Goal: Task Accomplishment & Management: Manage account settings

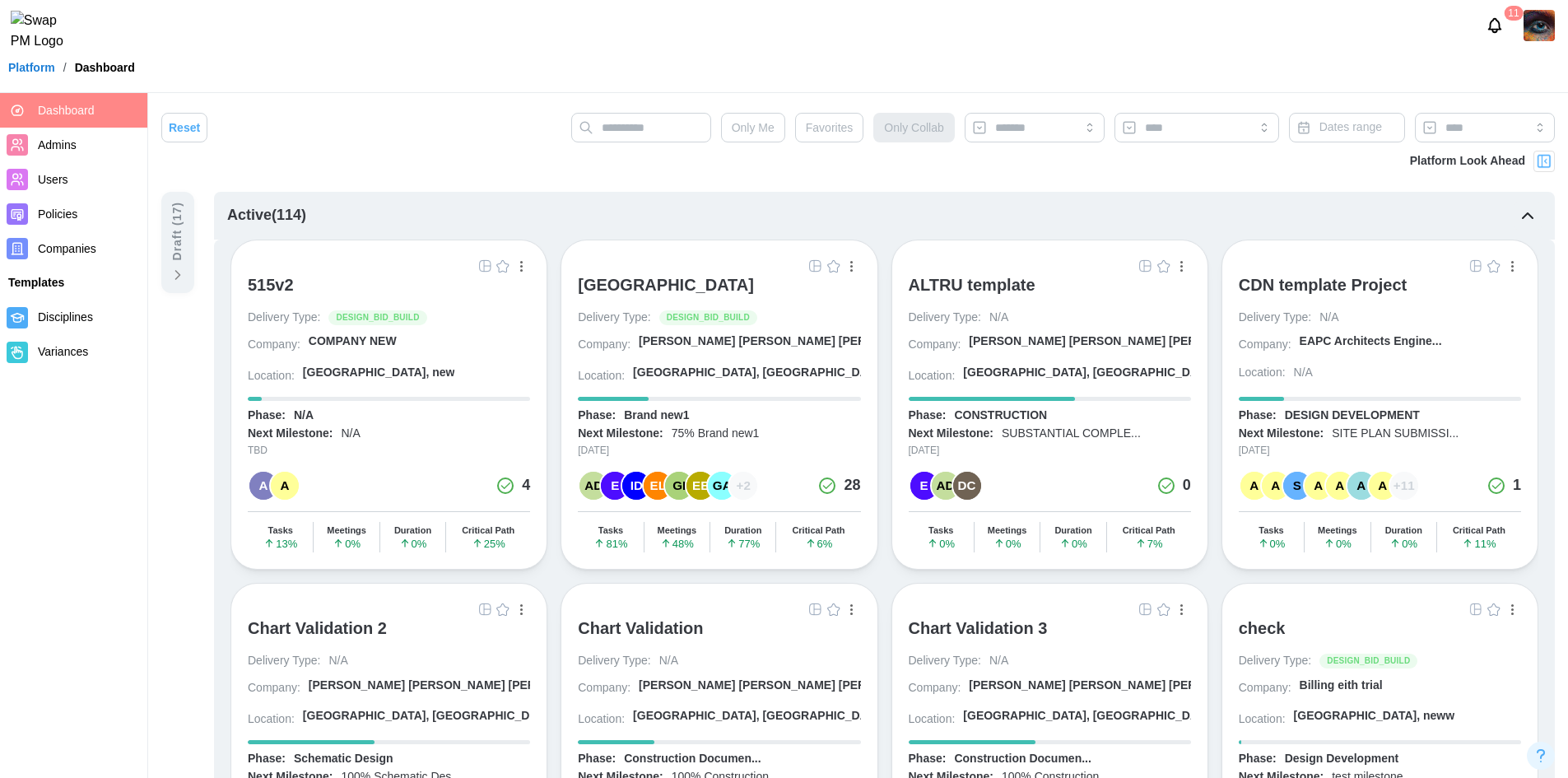
click at [65, 261] on link "Companies" at bounding box center [74, 249] width 147 height 34
click at [65, 253] on span "Companies" at bounding box center [66, 248] width 58 height 13
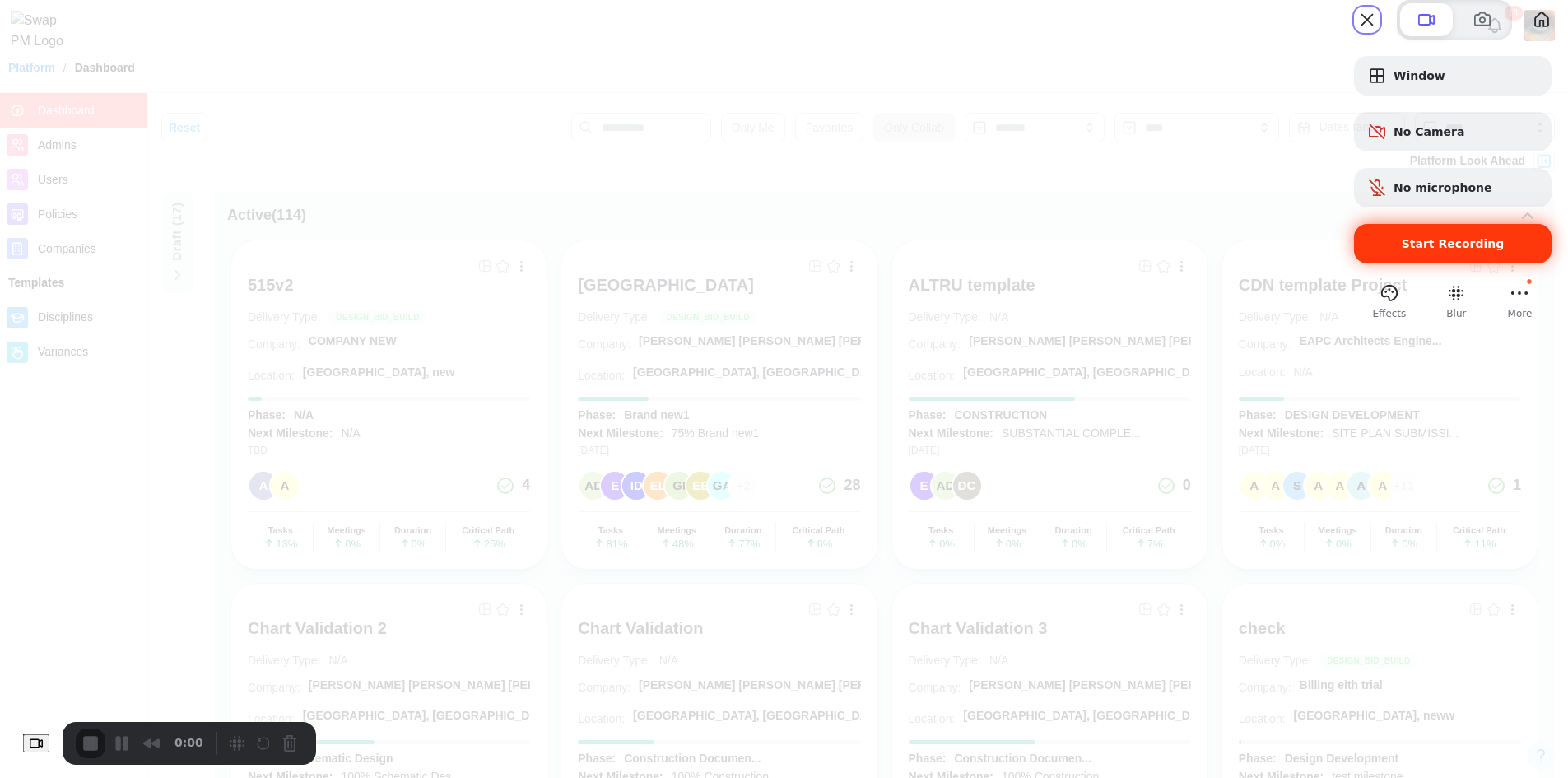
click at [1367, 251] on span "Start Recording" at bounding box center [1452, 243] width 172 height 13
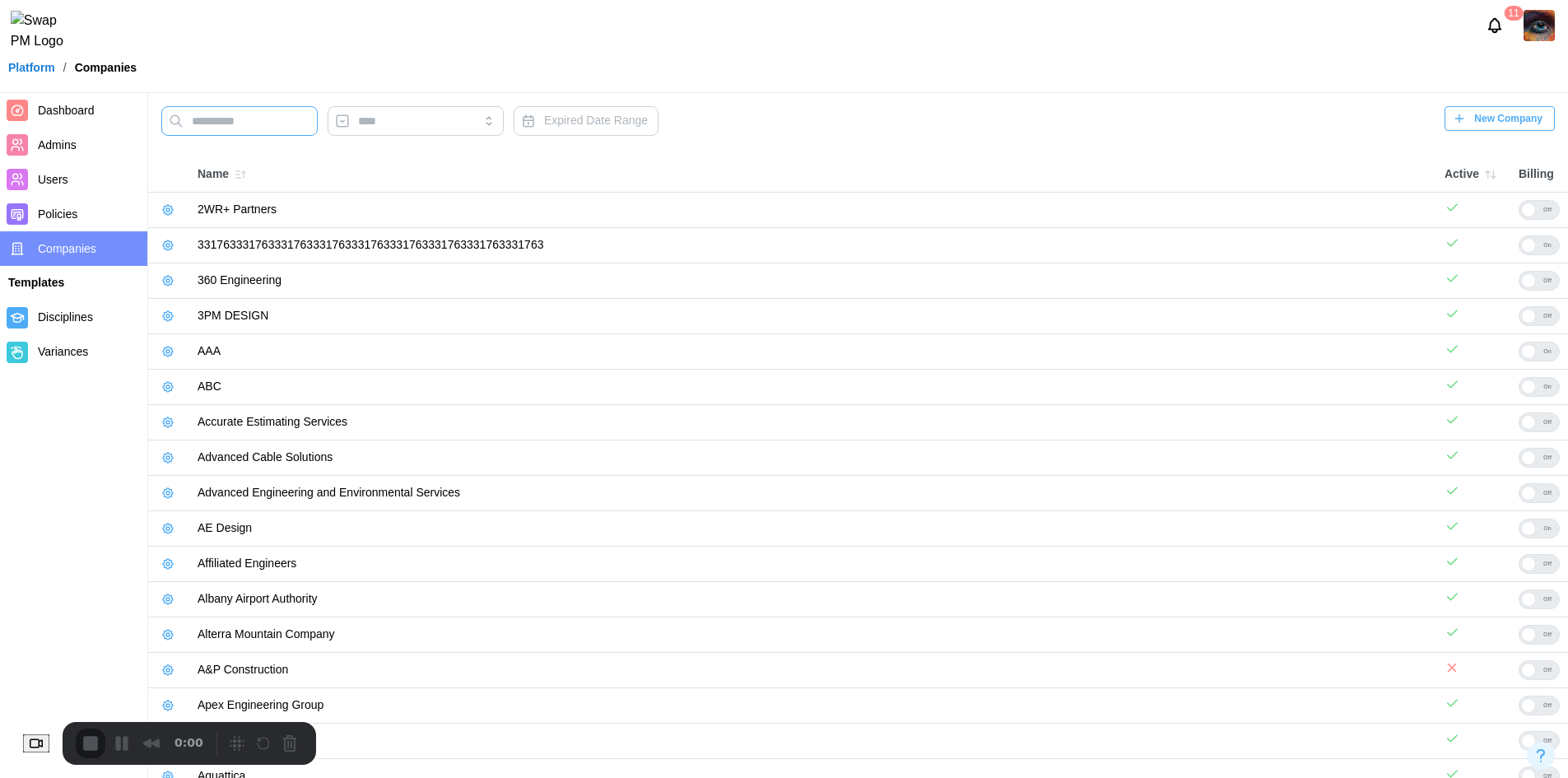
click at [251, 131] on input "text" at bounding box center [240, 120] width 156 height 30
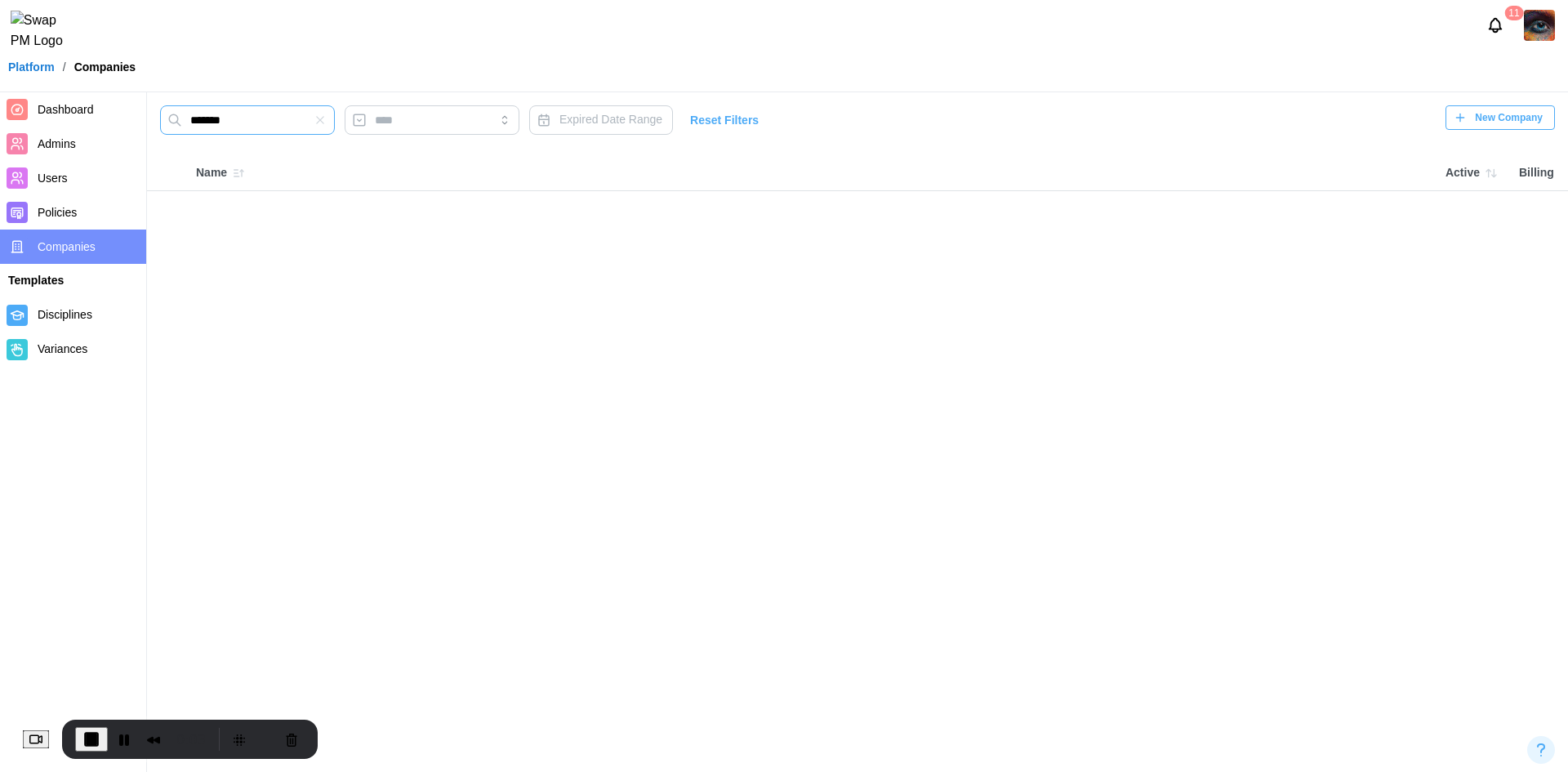
click at [247, 119] on input "*******" at bounding box center [248, 119] width 175 height 29
click at [136, 730] on button "Pause Recording" at bounding box center [124, 739] width 26 height 26
click at [131, 742] on span "Play Recording" at bounding box center [121, 740] width 20 height 20
drag, startPoint x: 240, startPoint y: 118, endPoint x: 185, endPoint y: 114, distance: 55.1
click at [185, 114] on input "*******" at bounding box center [248, 119] width 175 height 29
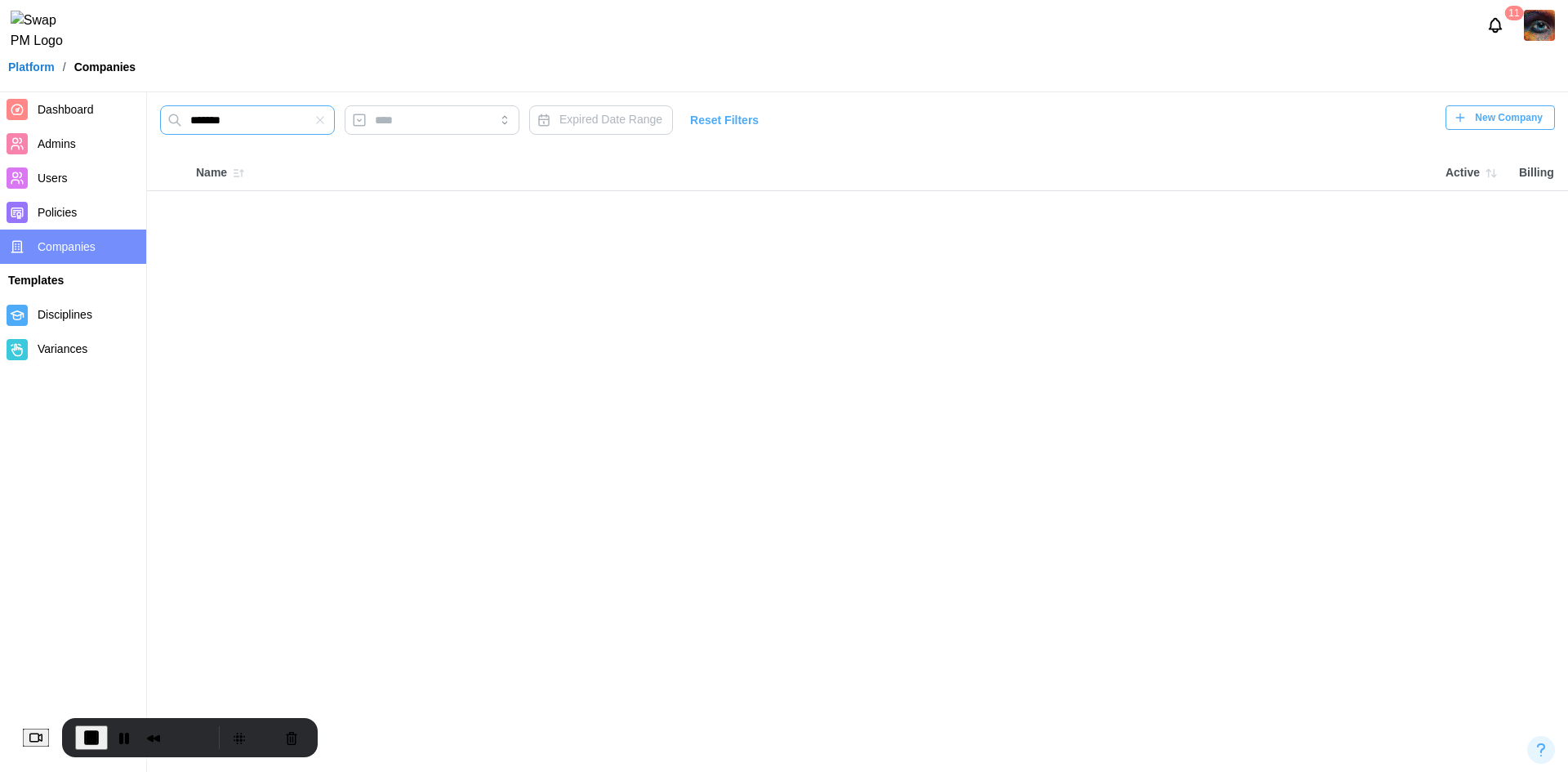
paste input "**********"
type input "**********"
click at [338, 122] on icon "button" at bounding box center [335, 119] width 13 height 13
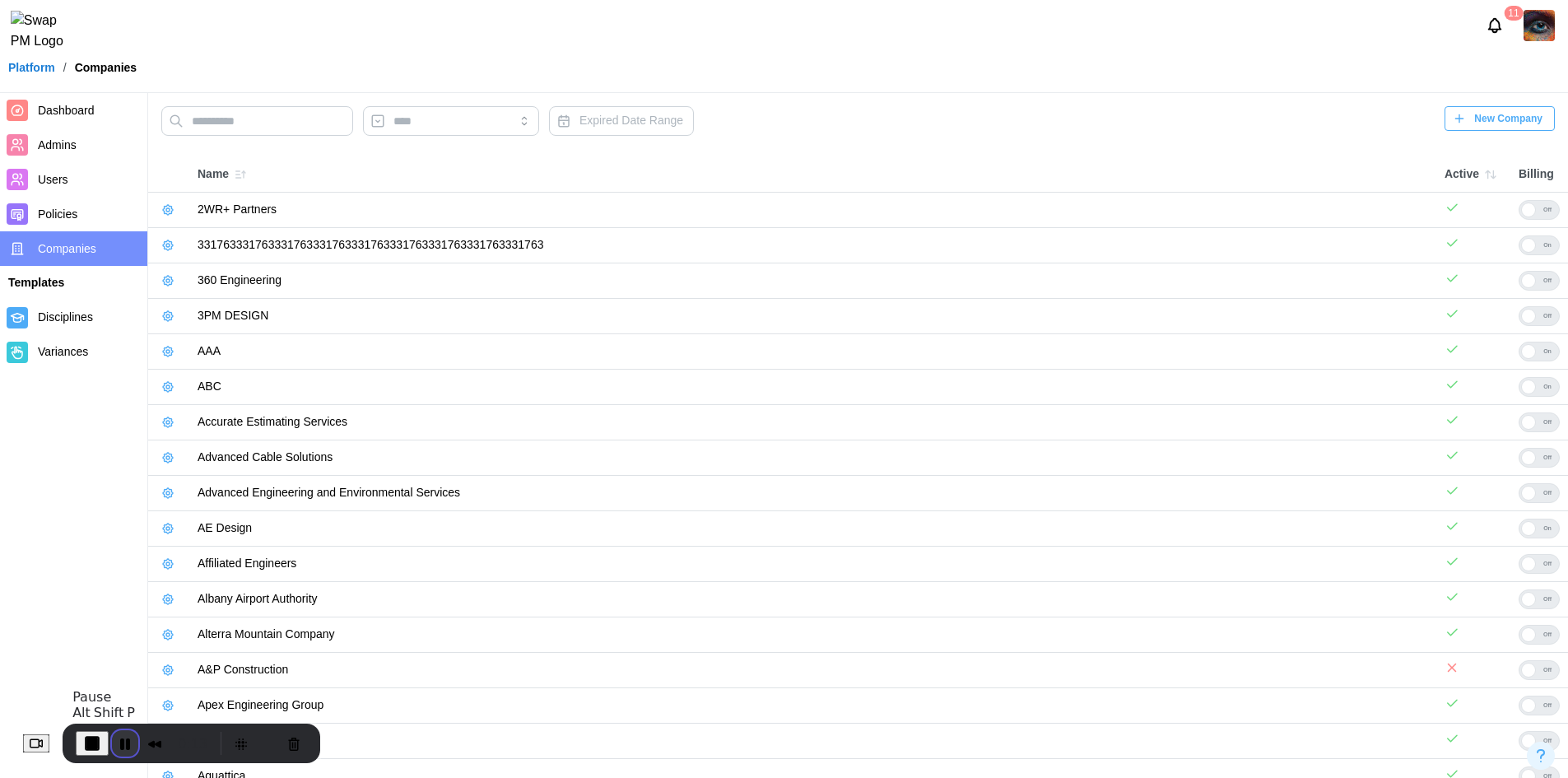
click at [129, 745] on button "Pause Recording" at bounding box center [125, 743] width 26 height 26
click at [251, 116] on input "text" at bounding box center [258, 120] width 192 height 30
click at [131, 745] on span "Play Recording" at bounding box center [122, 744] width 20 height 20
click at [244, 114] on input "text" at bounding box center [258, 120] width 192 height 30
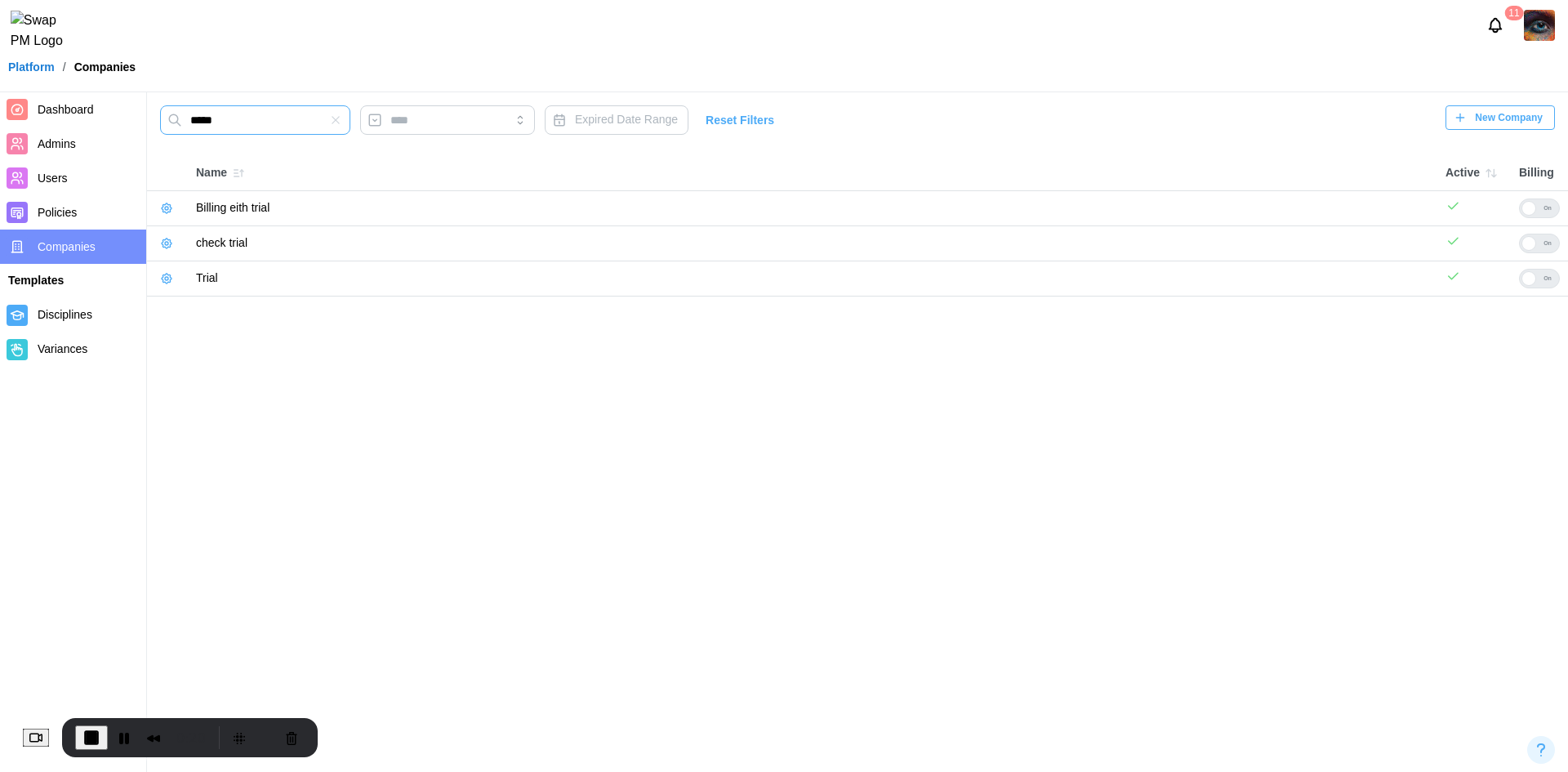
type input "*****"
click at [1536, 283] on div at bounding box center [1529, 278] width 14 height 14
click at [161, 275] on icon "button" at bounding box center [167, 278] width 13 height 13
click at [166, 270] on button "button" at bounding box center [167, 279] width 23 height 23
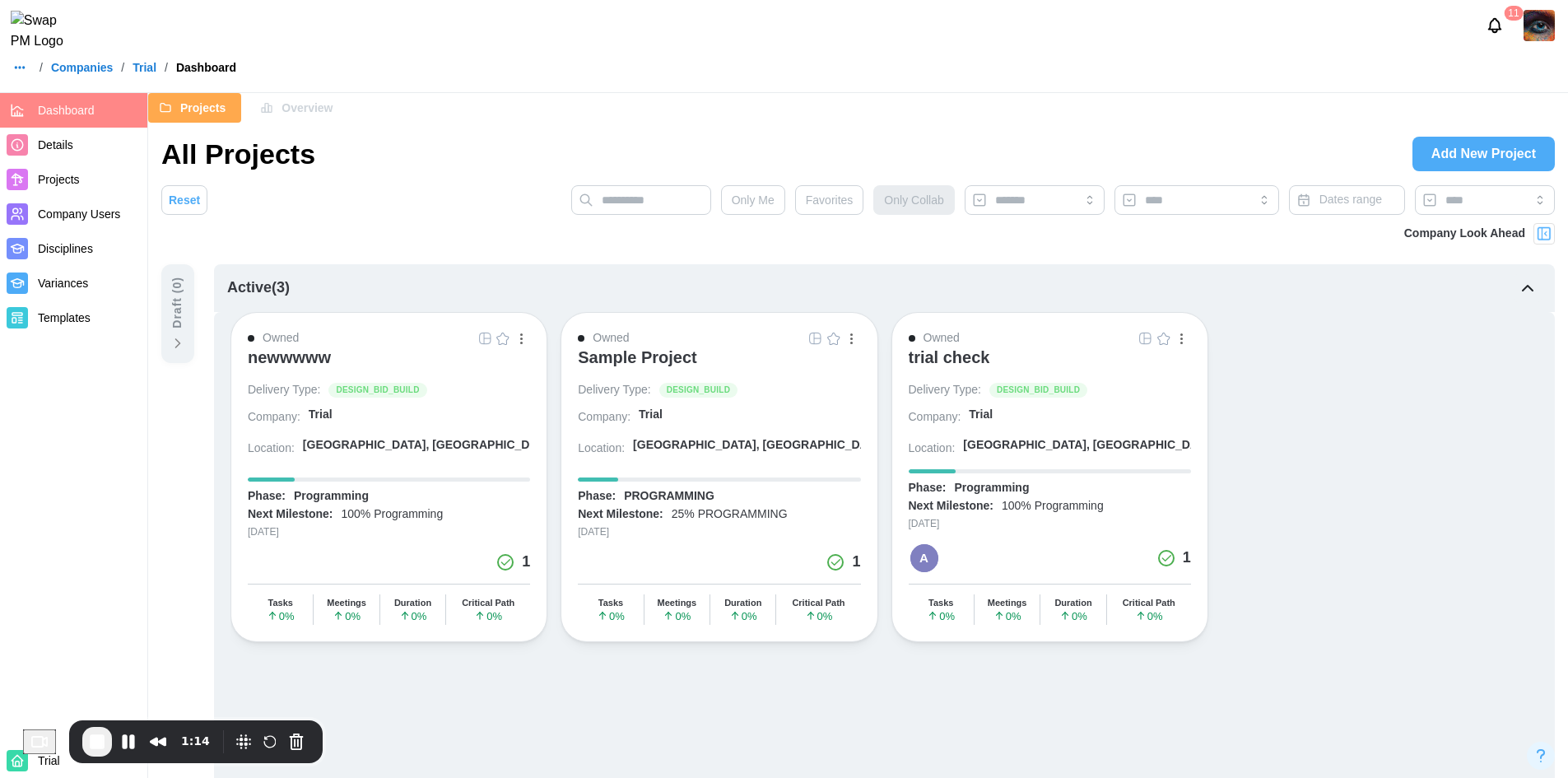
scroll to position [83, 0]
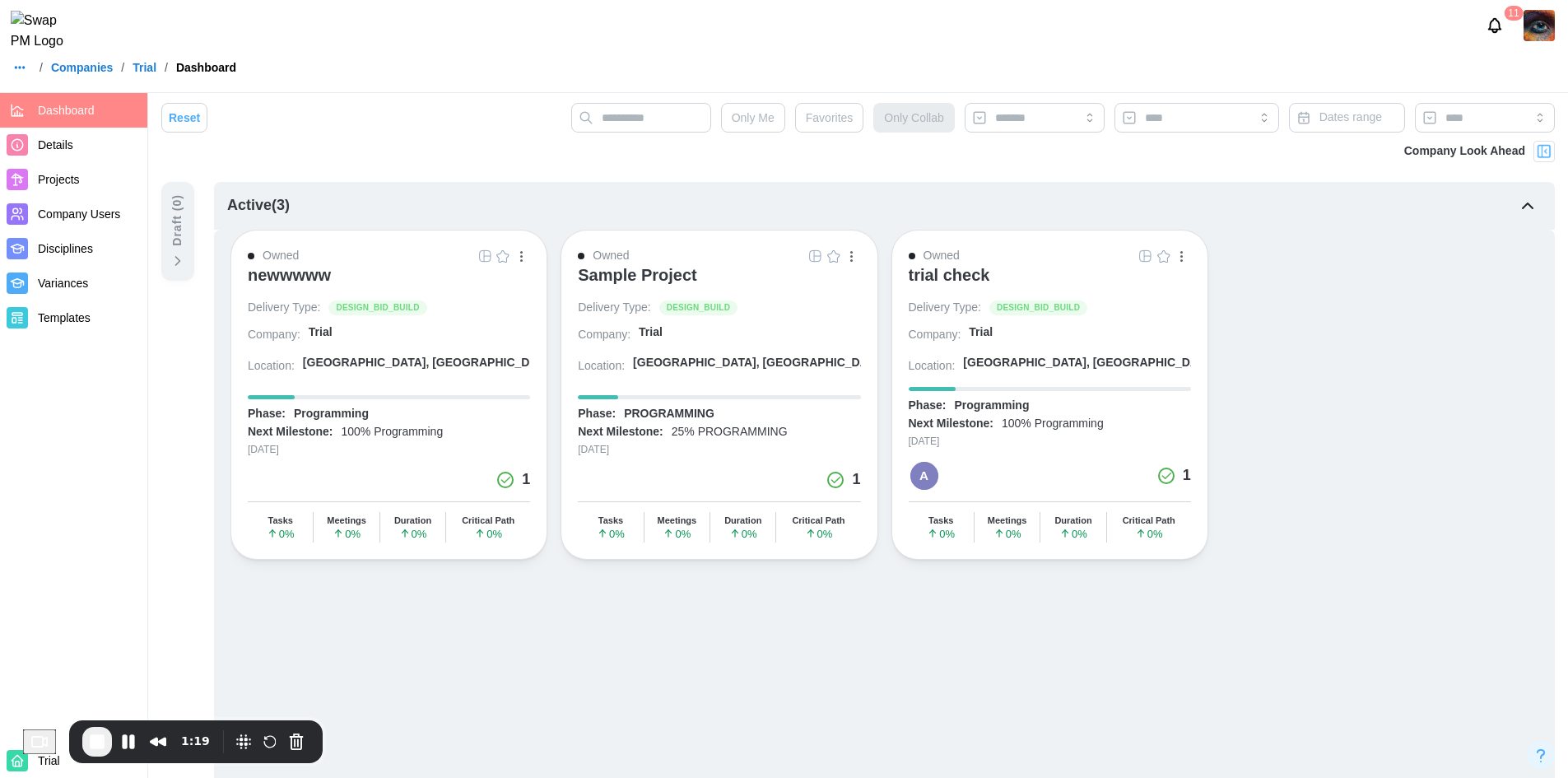
click at [535, 185] on div "Active ( 3 )" at bounding box center [884, 206] width 1341 height 48
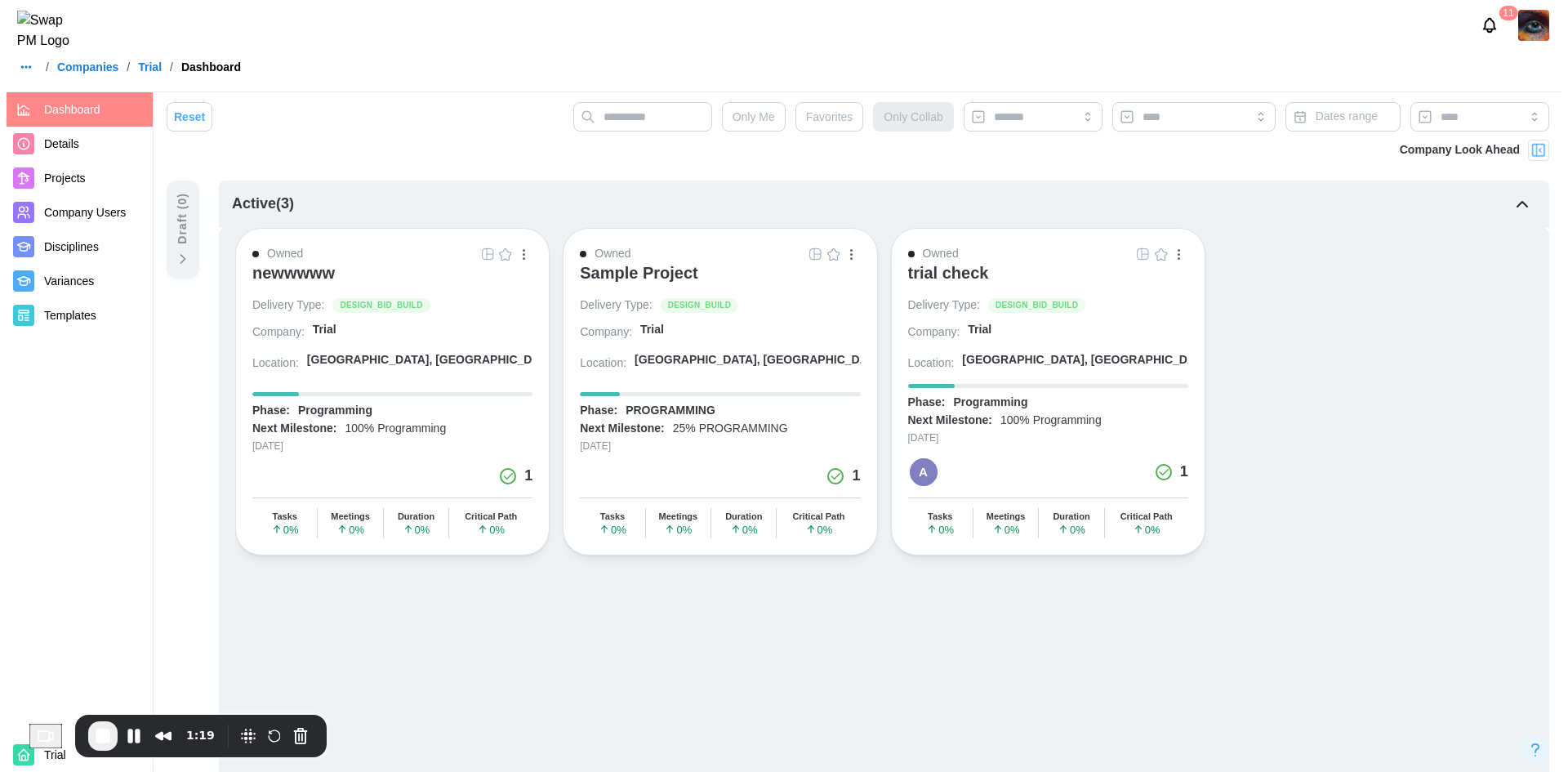
scroll to position [0, 0]
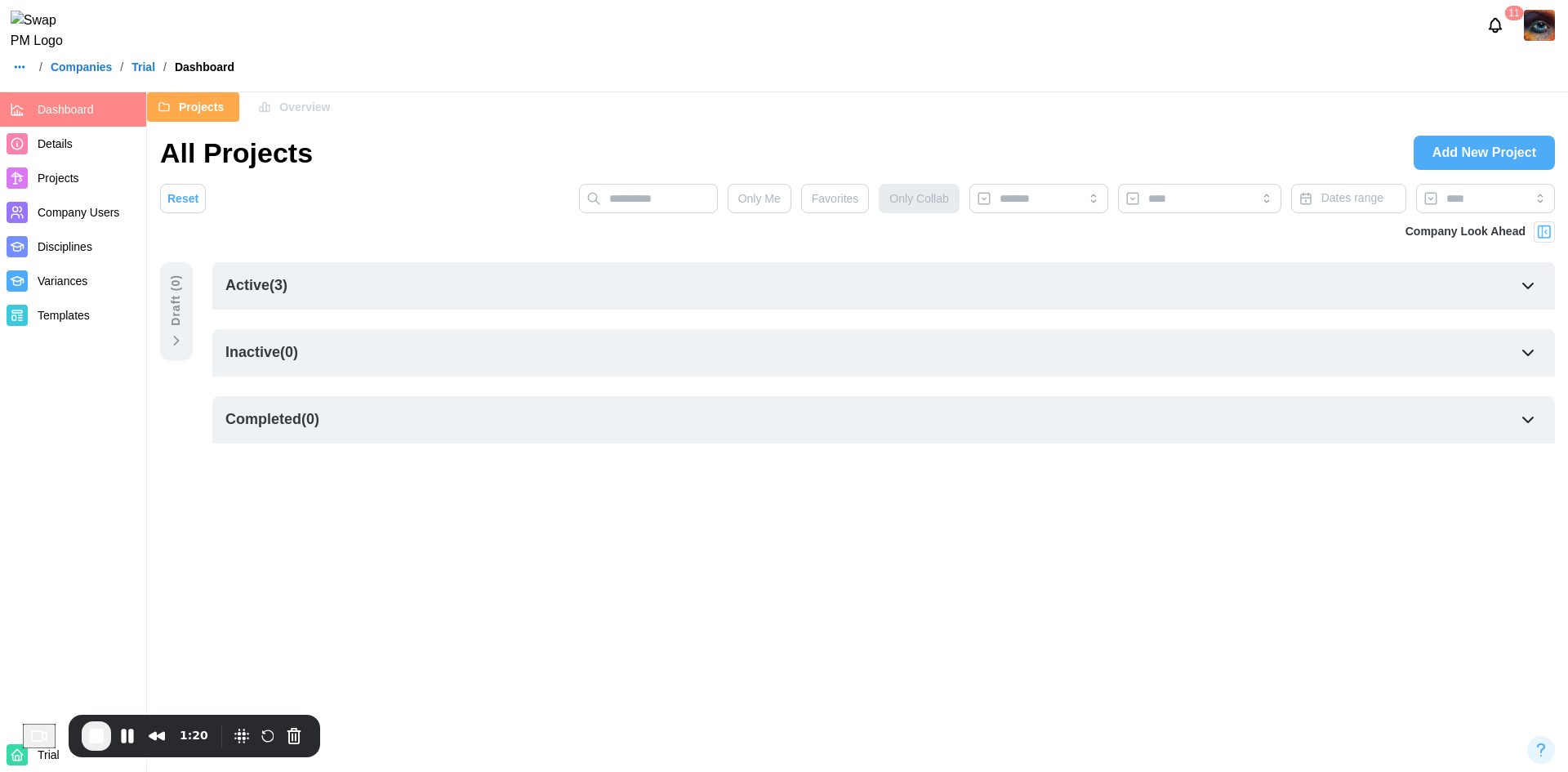
click at [426, 295] on div "Active ( 3 )" at bounding box center [883, 285] width 1343 height 47
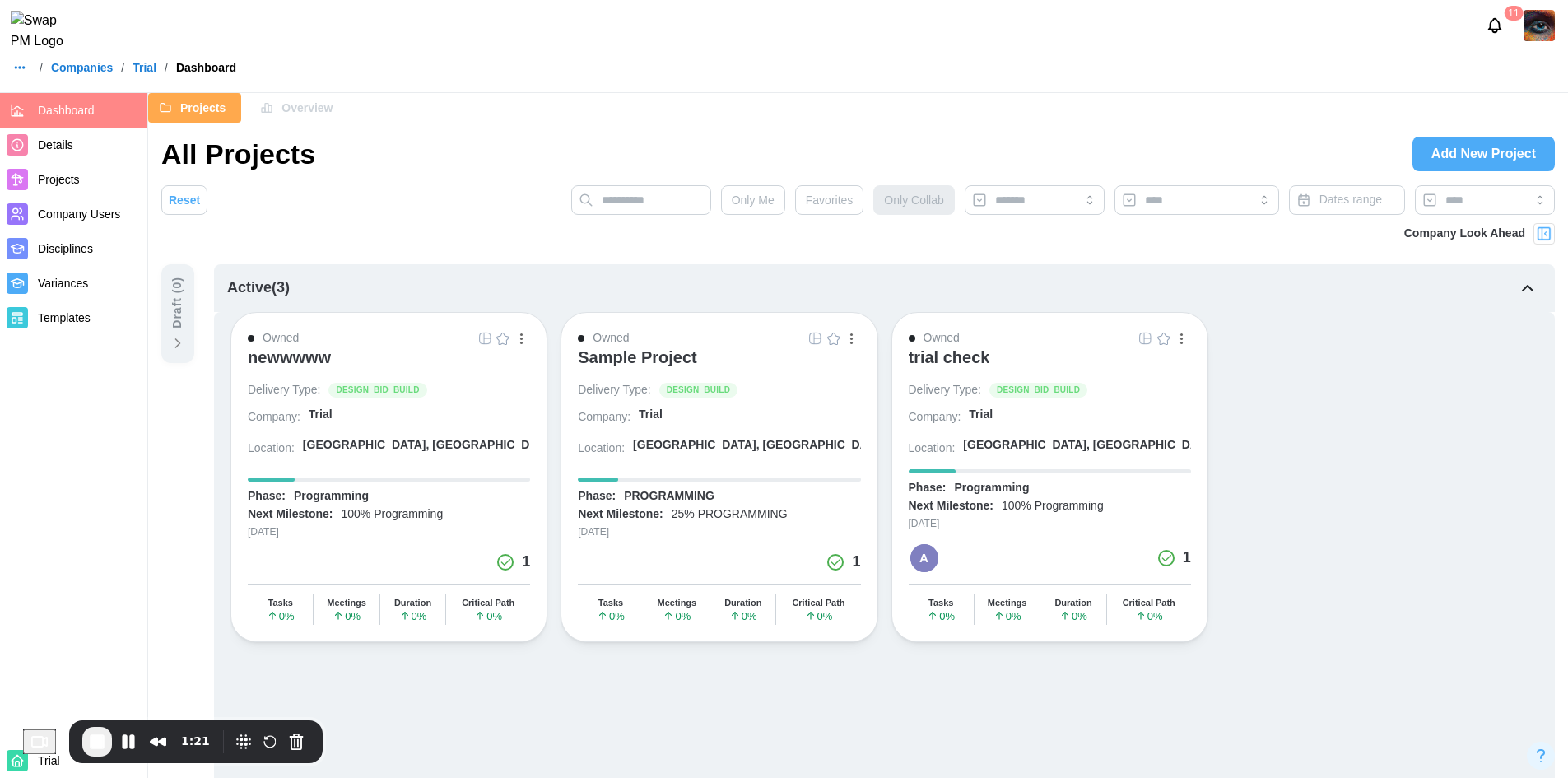
click at [966, 361] on div "trial check" at bounding box center [949, 358] width 82 height 20
click at [136, 746] on button "Pause Recording" at bounding box center [135, 741] width 26 height 26
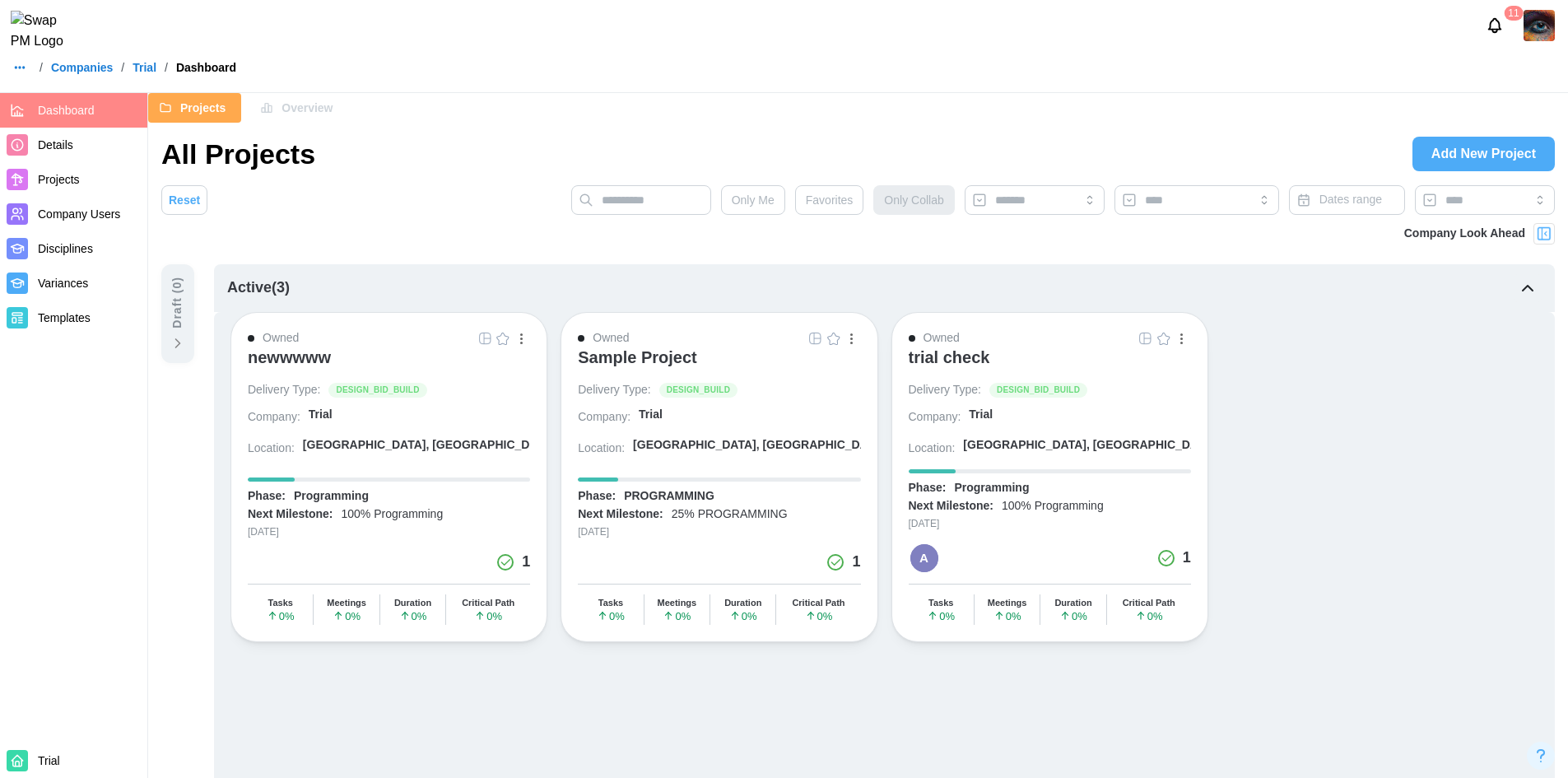
click at [84, 74] on link "Companies" at bounding box center [82, 67] width 62 height 12
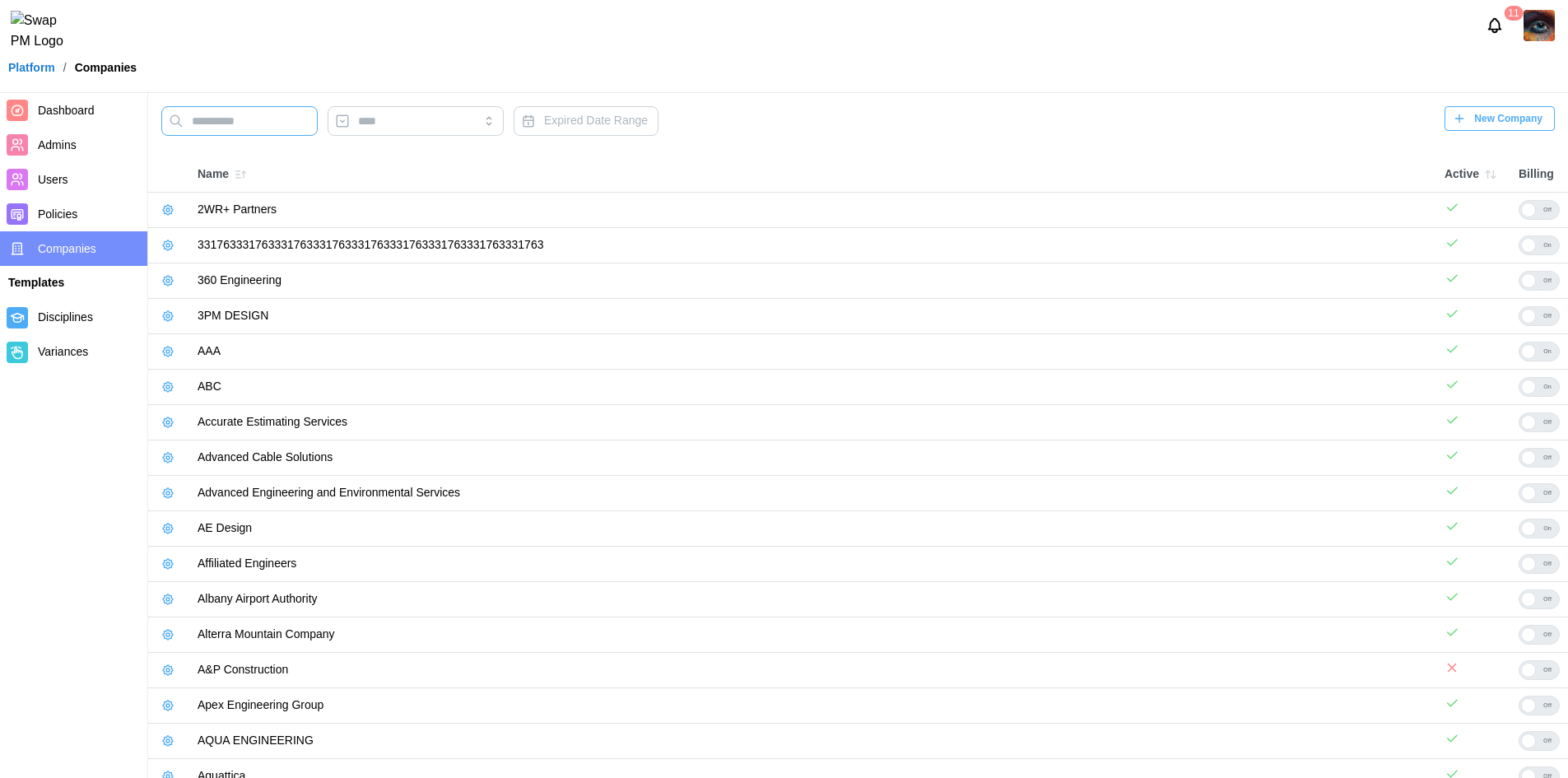
click at [308, 120] on input "text" at bounding box center [240, 120] width 156 height 30
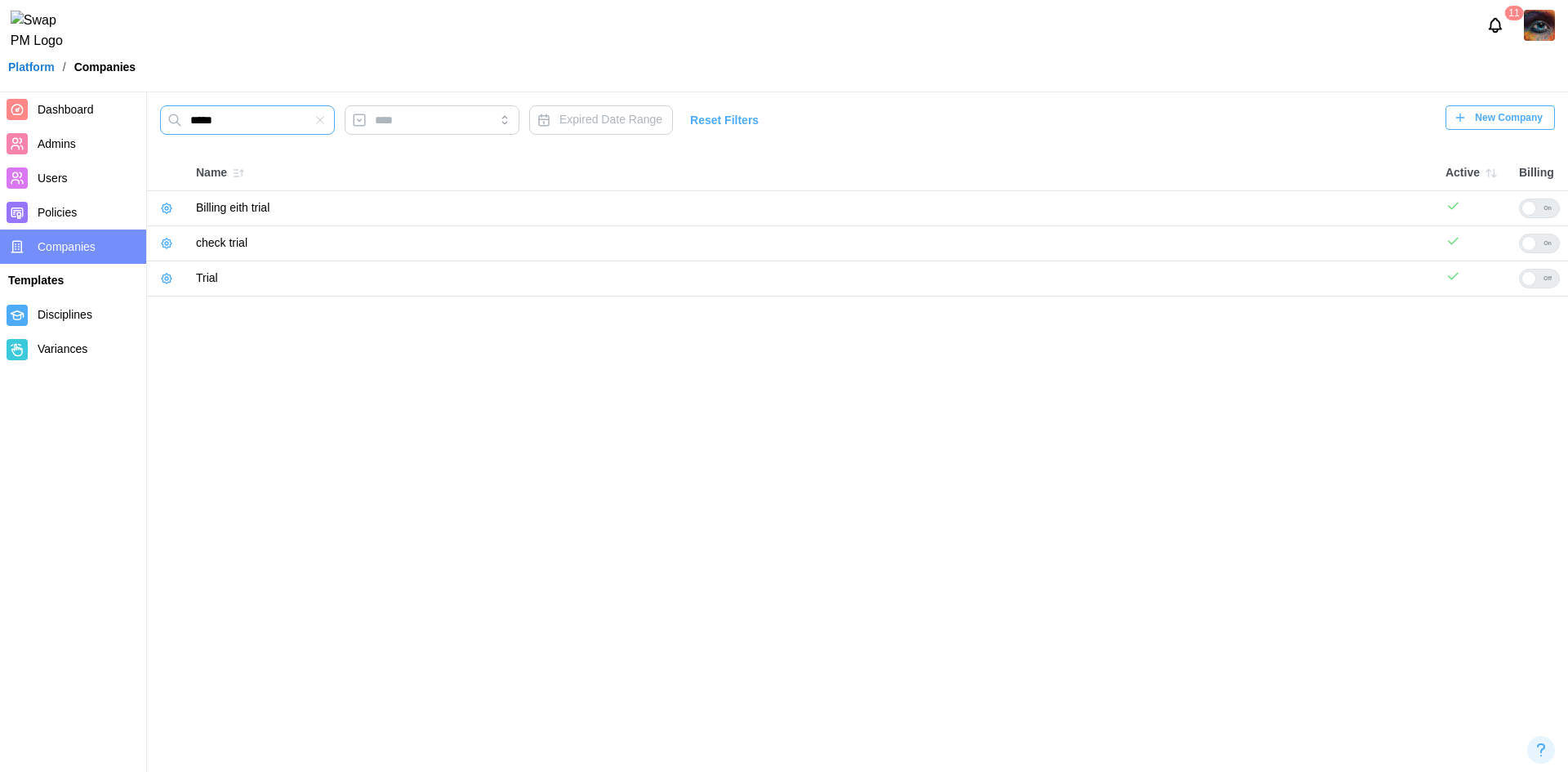
type input "*****"
click at [1534, 278] on div at bounding box center [1529, 278] width 14 height 14
click at [164, 279] on icon "button" at bounding box center [167, 278] width 13 height 13
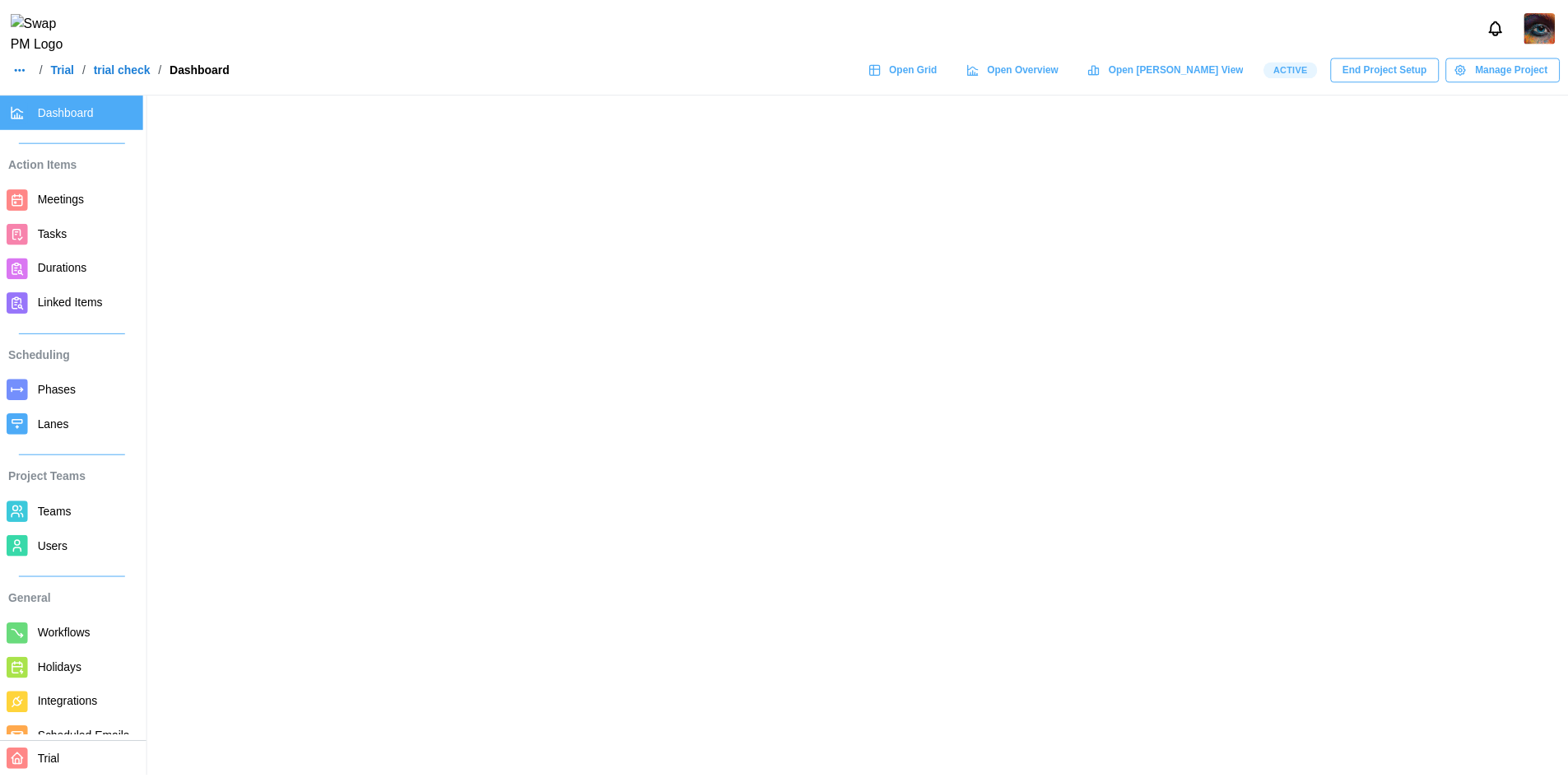
scroll to position [39, 0]
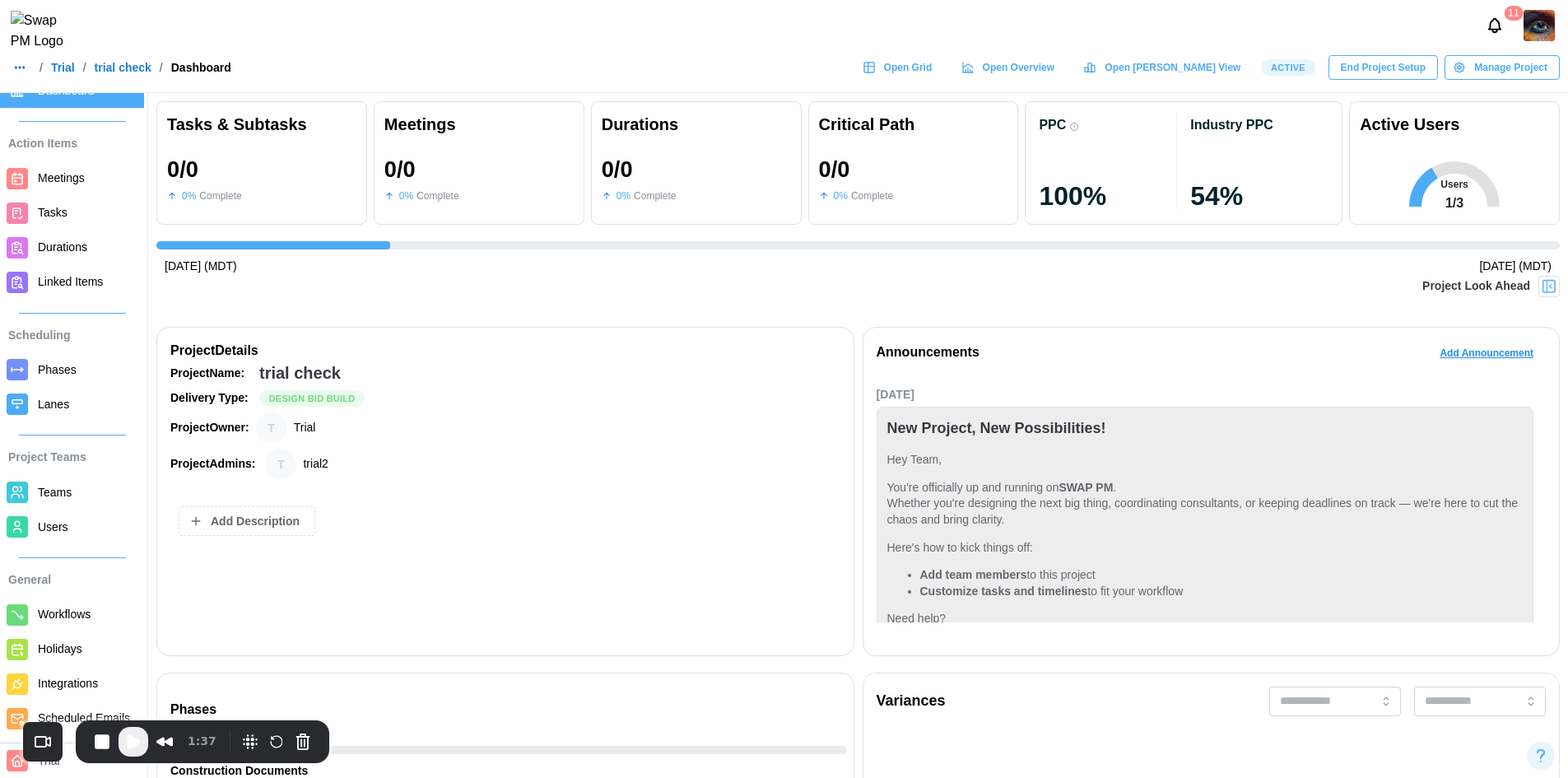
click at [456, 63] on header "11 / Trial / trial check / Dashboard Open Grid Open Overview Open Gantt View Ac…" at bounding box center [784, 47] width 1568 height 93
click at [119, 736] on button "Play Recording" at bounding box center [133, 741] width 30 height 30
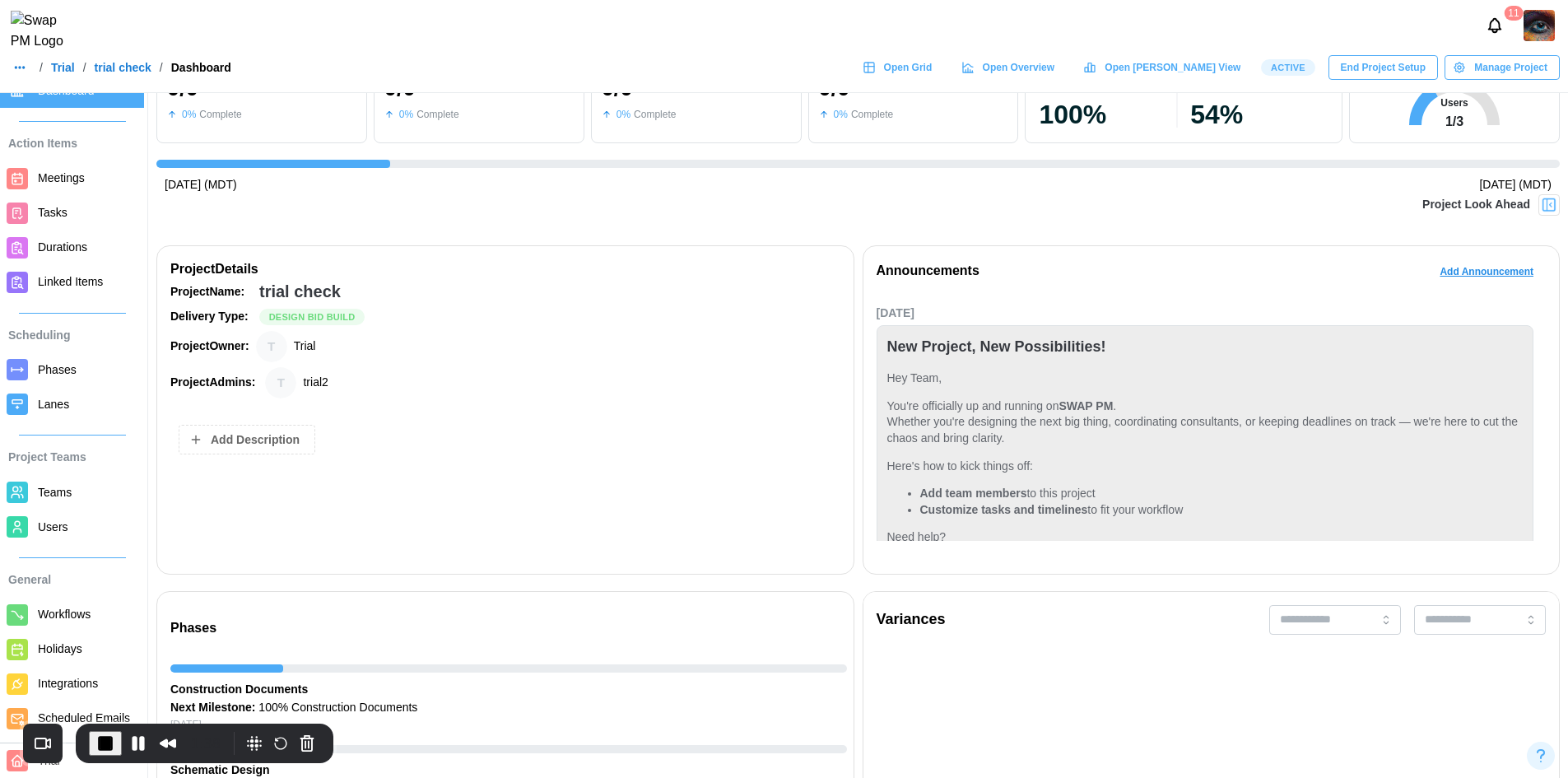
scroll to position [0, 0]
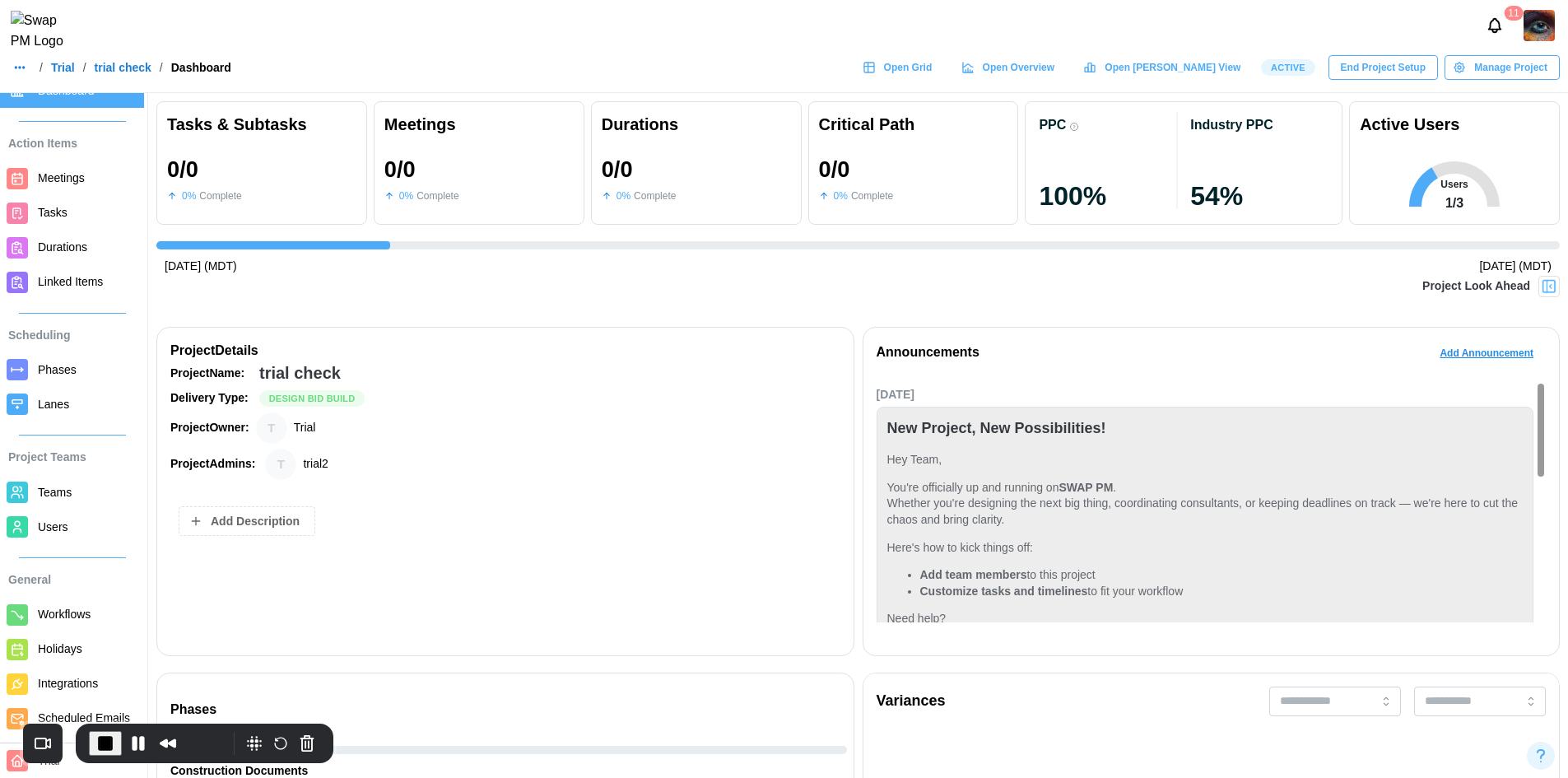
click at [1352, 74] on span "End Project Setup" at bounding box center [1383, 67] width 84 height 23
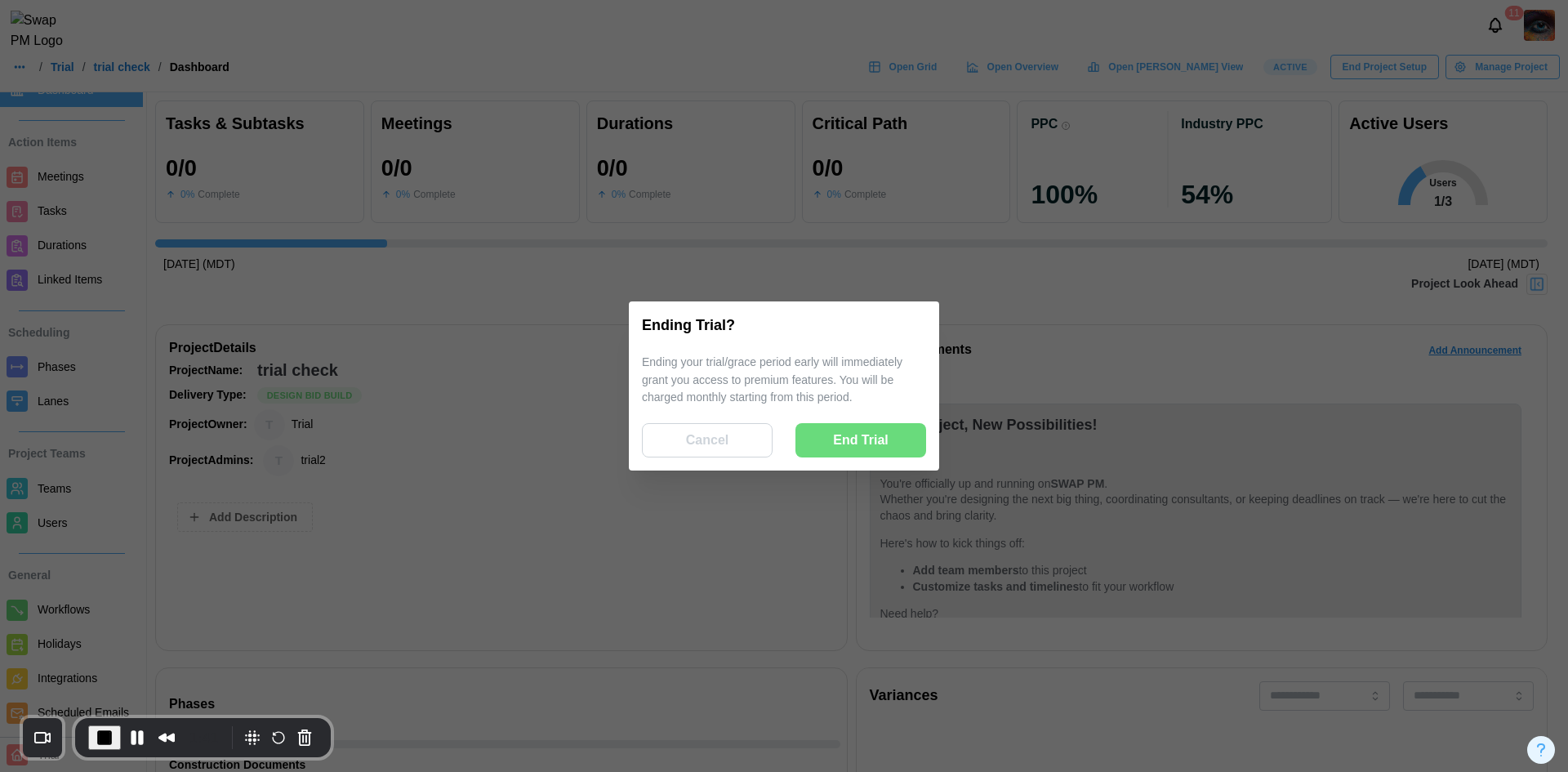
click at [856, 441] on span "End Trial" at bounding box center [861, 440] width 55 height 33
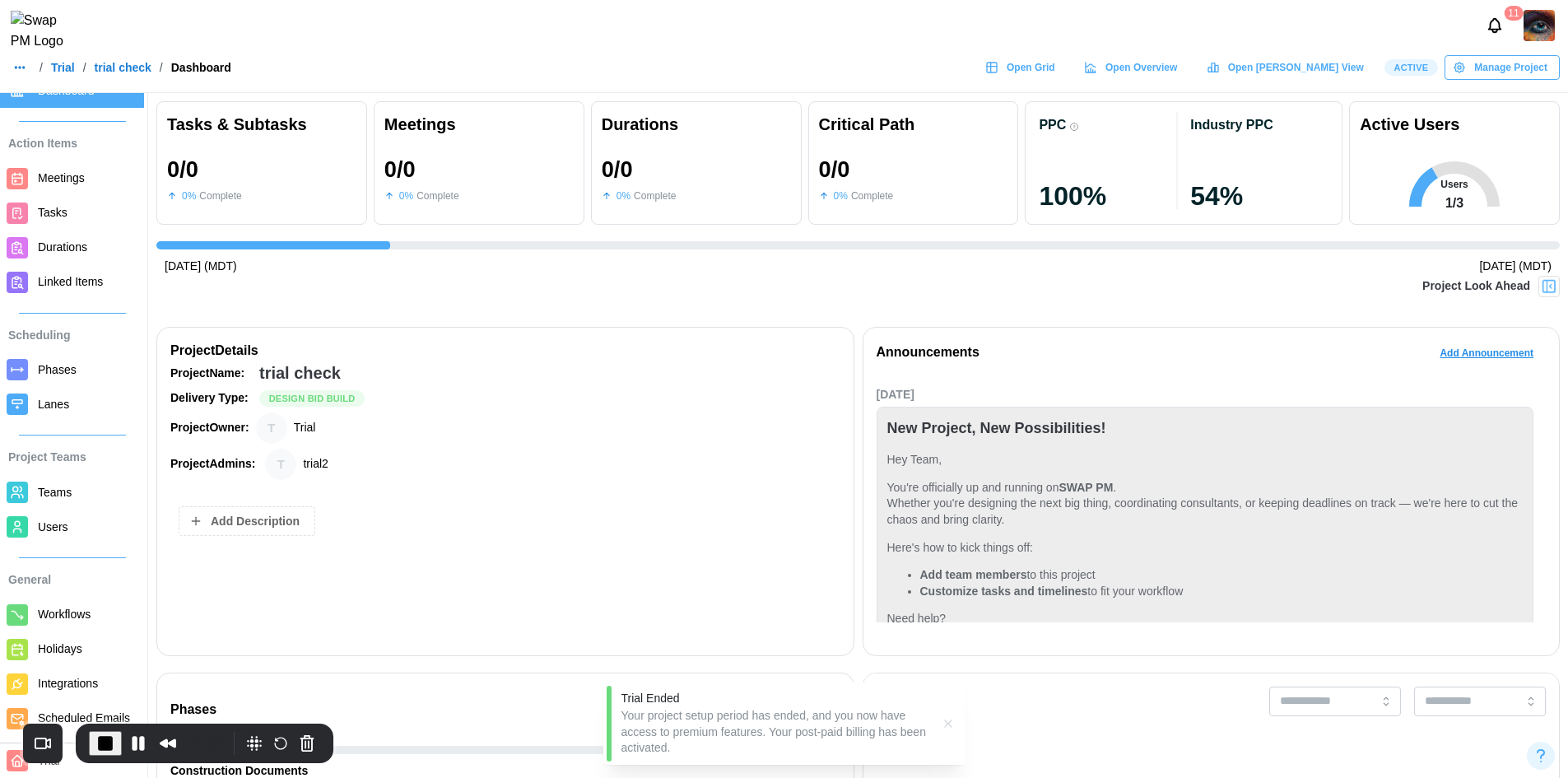
click at [1461, 69] on icon "button" at bounding box center [1459, 67] width 4 height 4
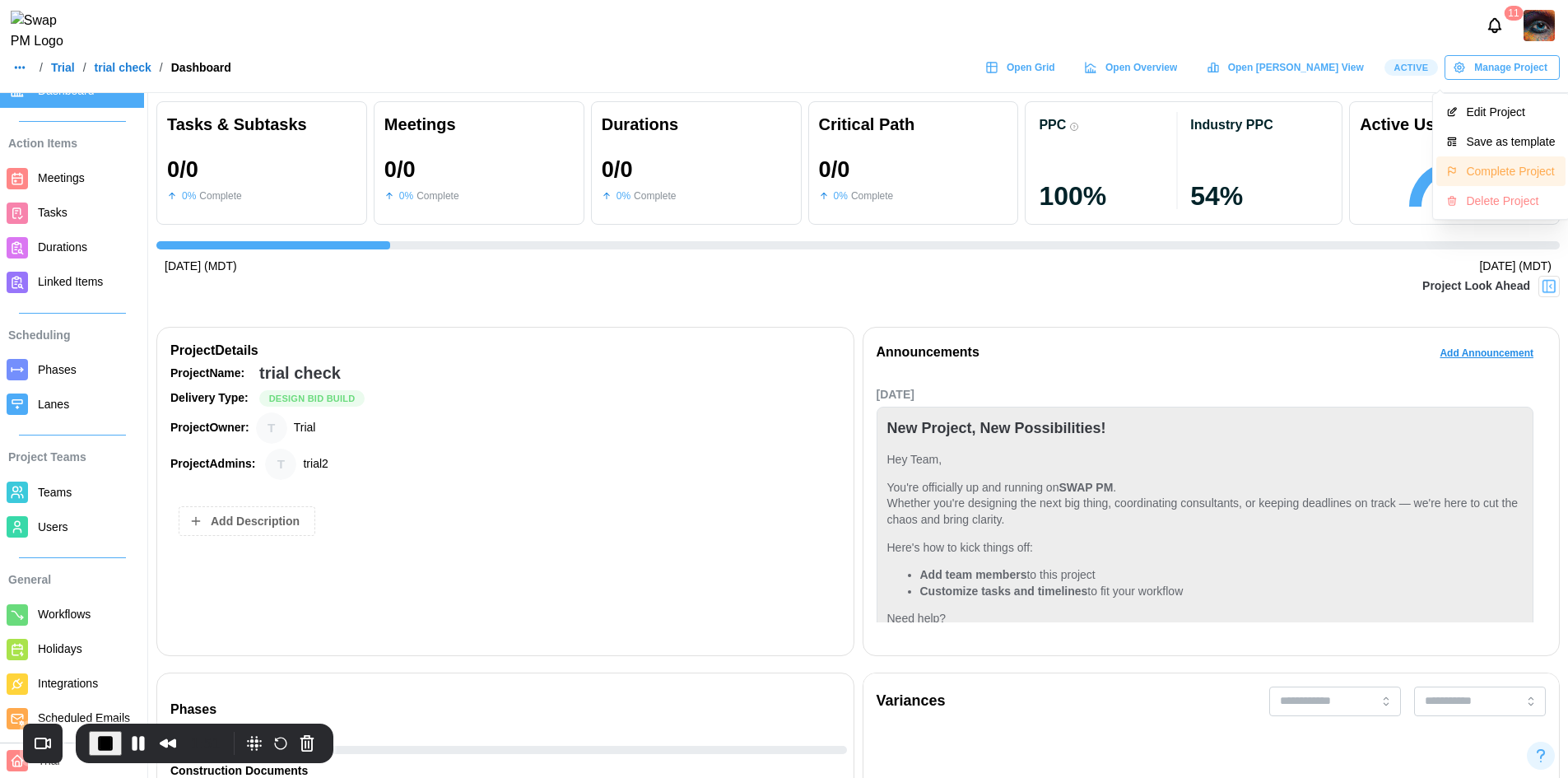
click at [1488, 164] on div "Complete Project" at bounding box center [1510, 171] width 89 height 13
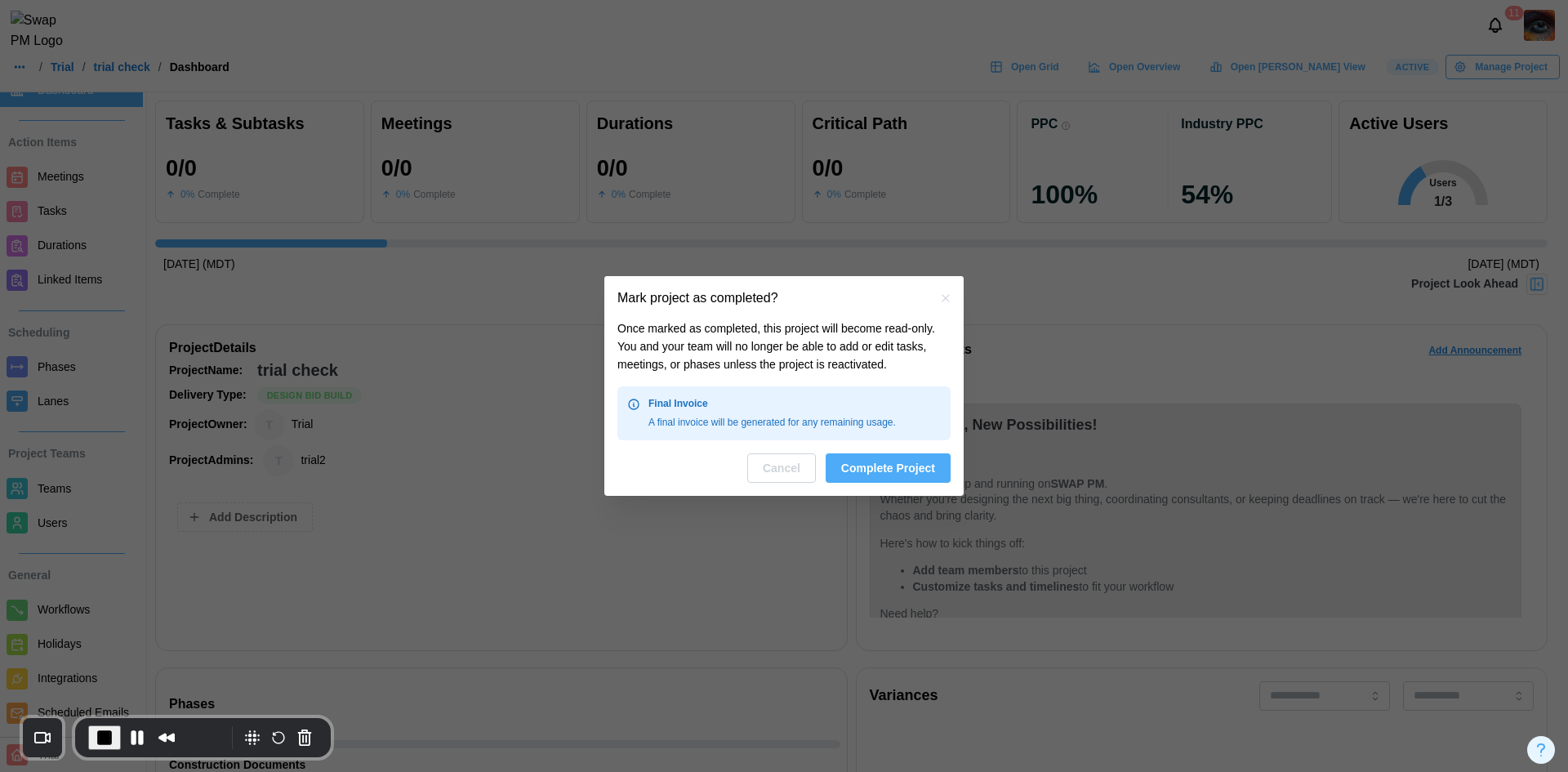
click at [901, 473] on span "Complete Project" at bounding box center [887, 468] width 94 height 28
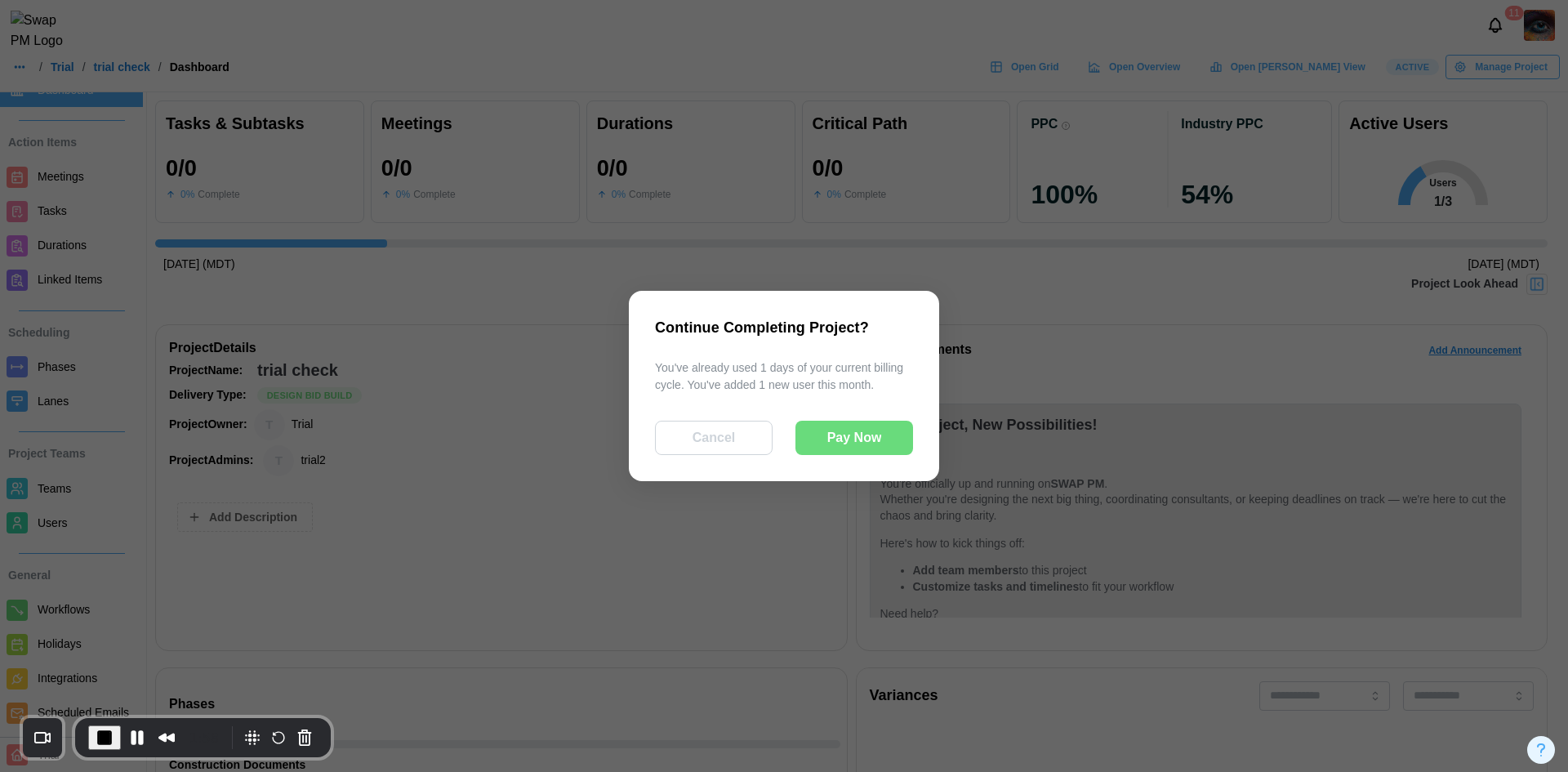
click at [843, 439] on span "Pay Now" at bounding box center [853, 438] width 54 height 33
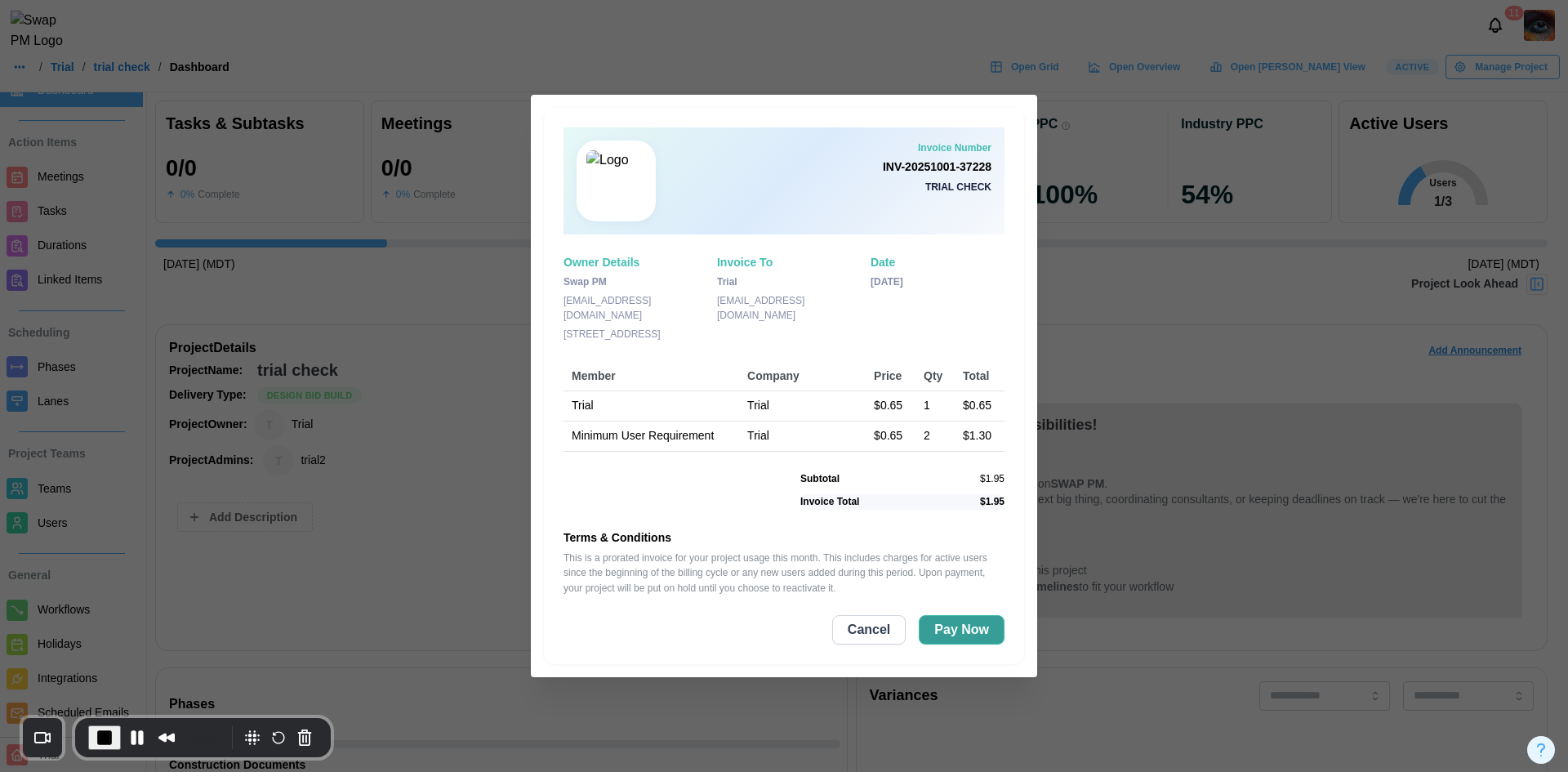
click at [988, 630] on span "Pay Now" at bounding box center [961, 629] width 54 height 28
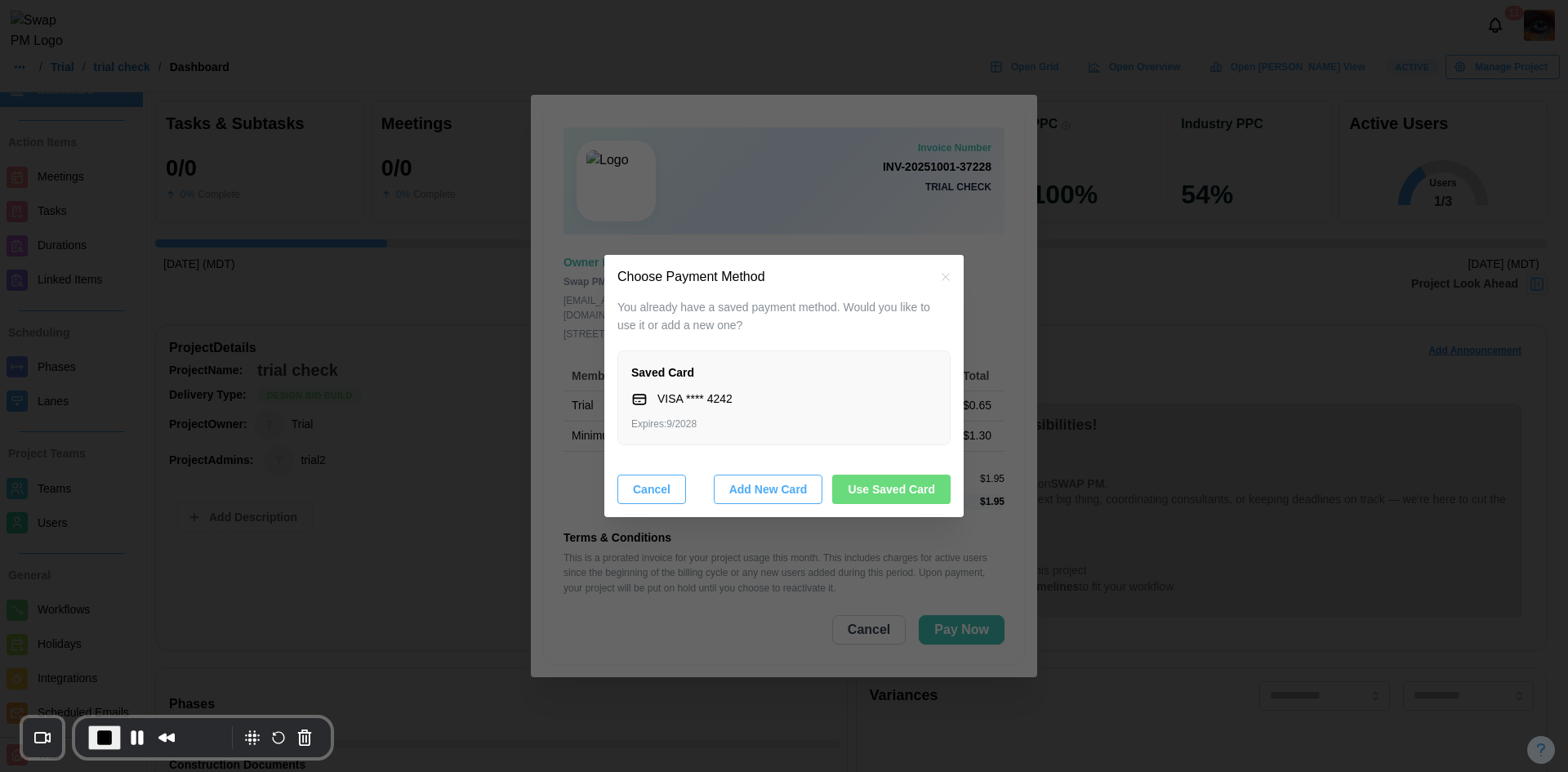
click at [878, 471] on div "You already have a saved payment method. Would you like to use it or add a new …" at bounding box center [784, 401] width 333 height 205
click at [878, 483] on span "Use Saved Card" at bounding box center [891, 489] width 87 height 28
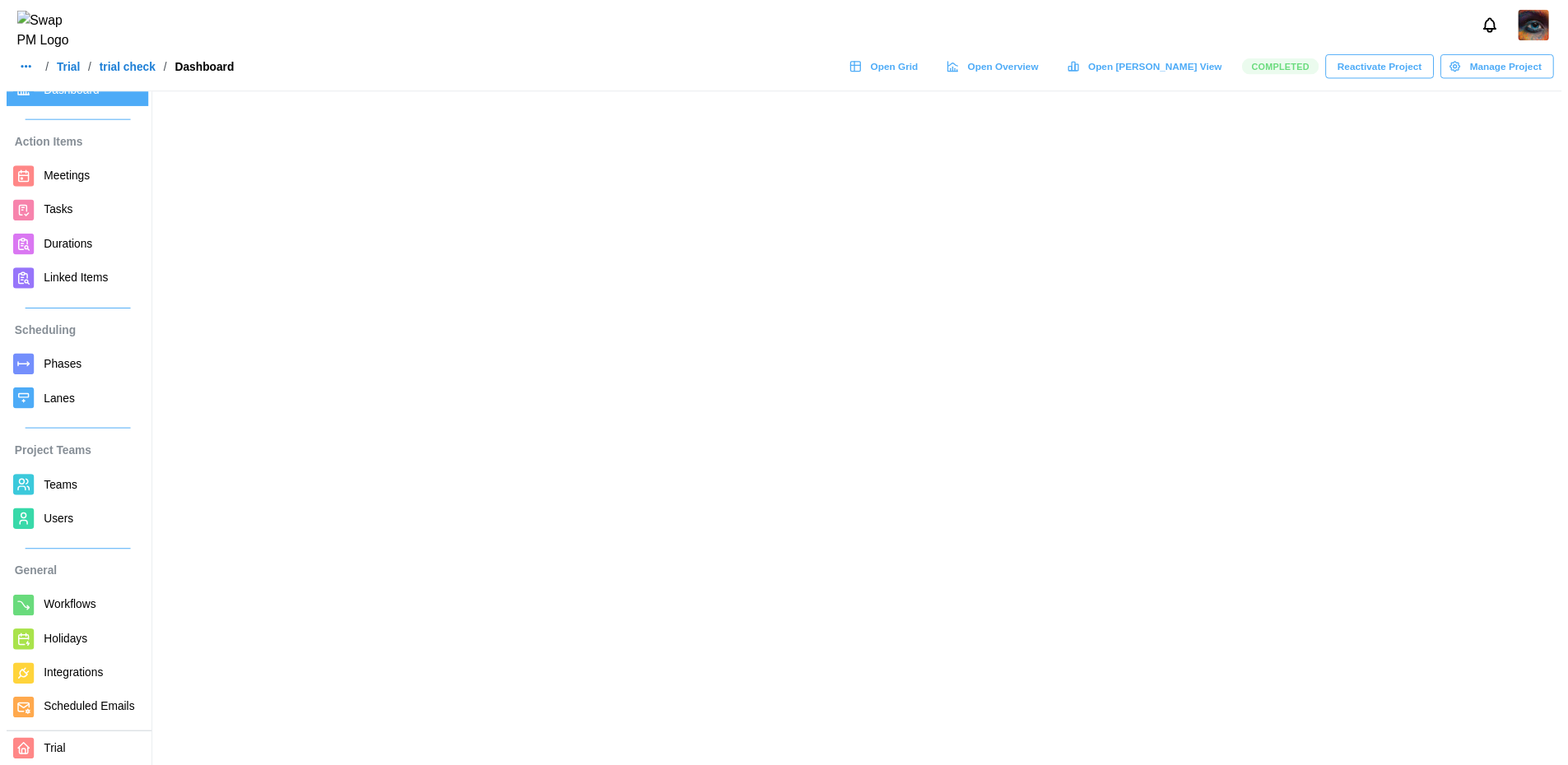
scroll to position [39, 0]
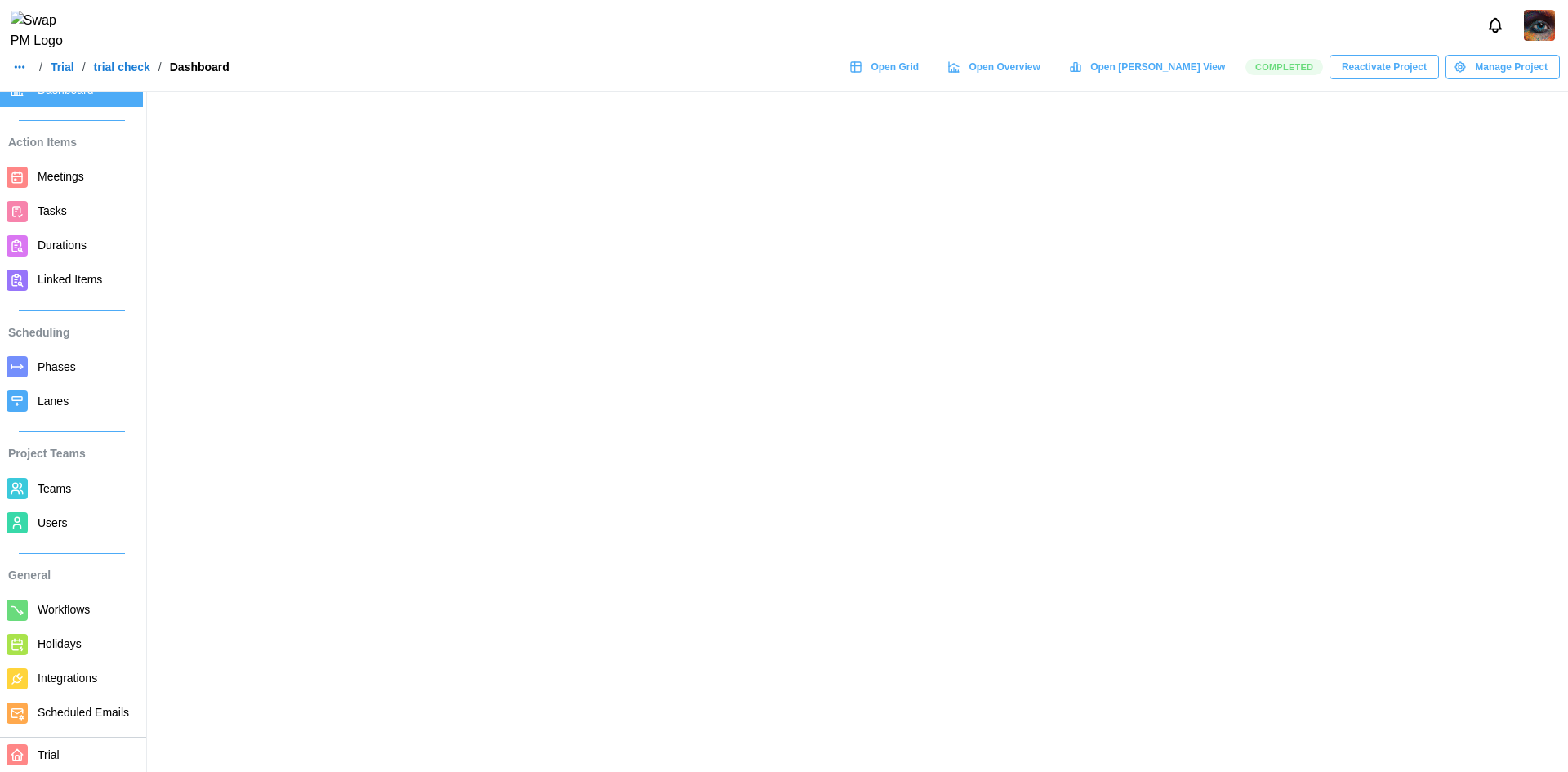
click at [1409, 72] on span "Reactivate Project" at bounding box center [1384, 67] width 85 height 23
click at [1396, 70] on button "Reactivate Project" at bounding box center [1384, 66] width 110 height 24
click at [1396, 70] on span "Reactivate Project" at bounding box center [1384, 67] width 85 height 23
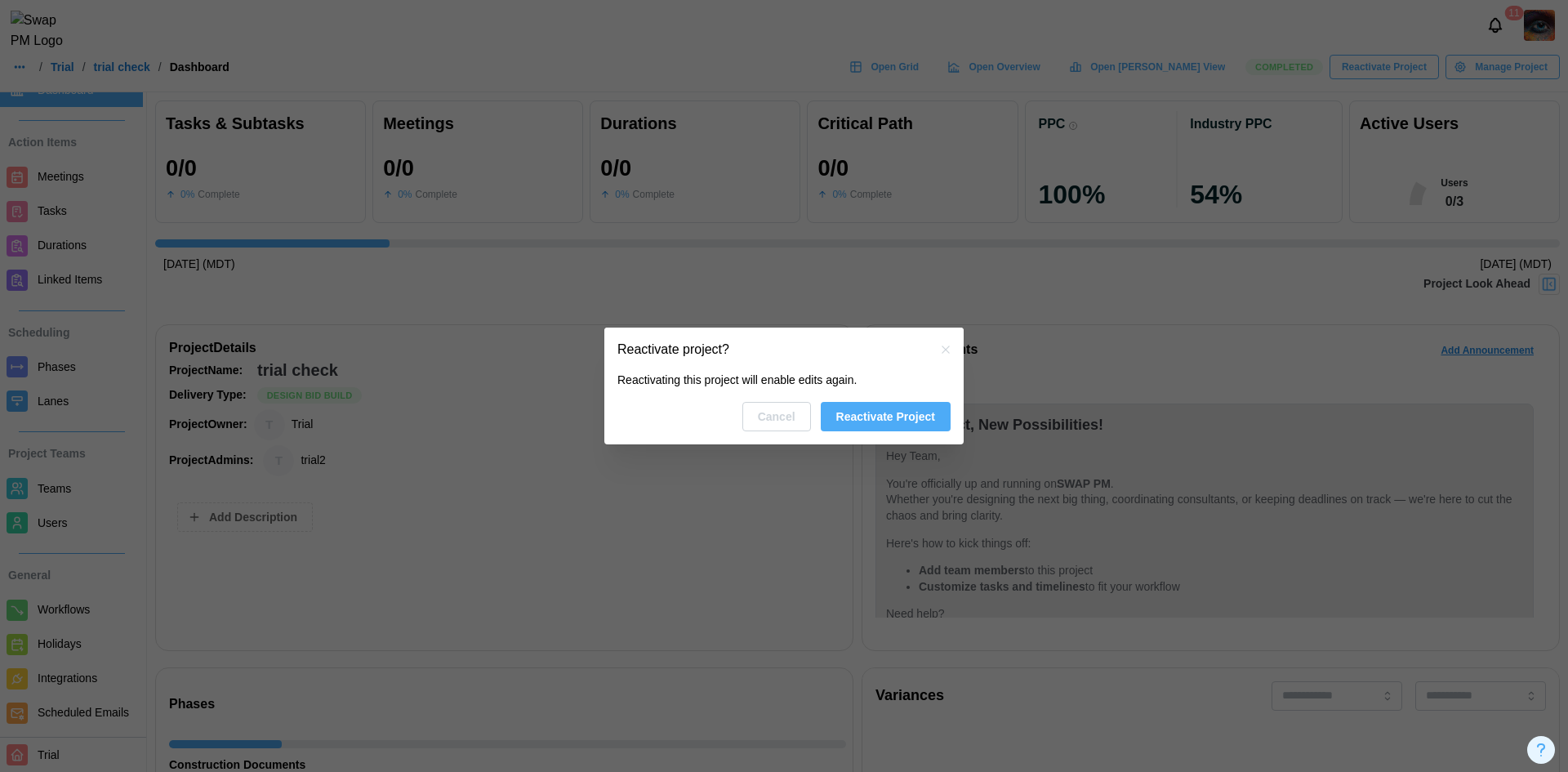
click at [925, 418] on span "Reactivate Project" at bounding box center [886, 416] width 99 height 28
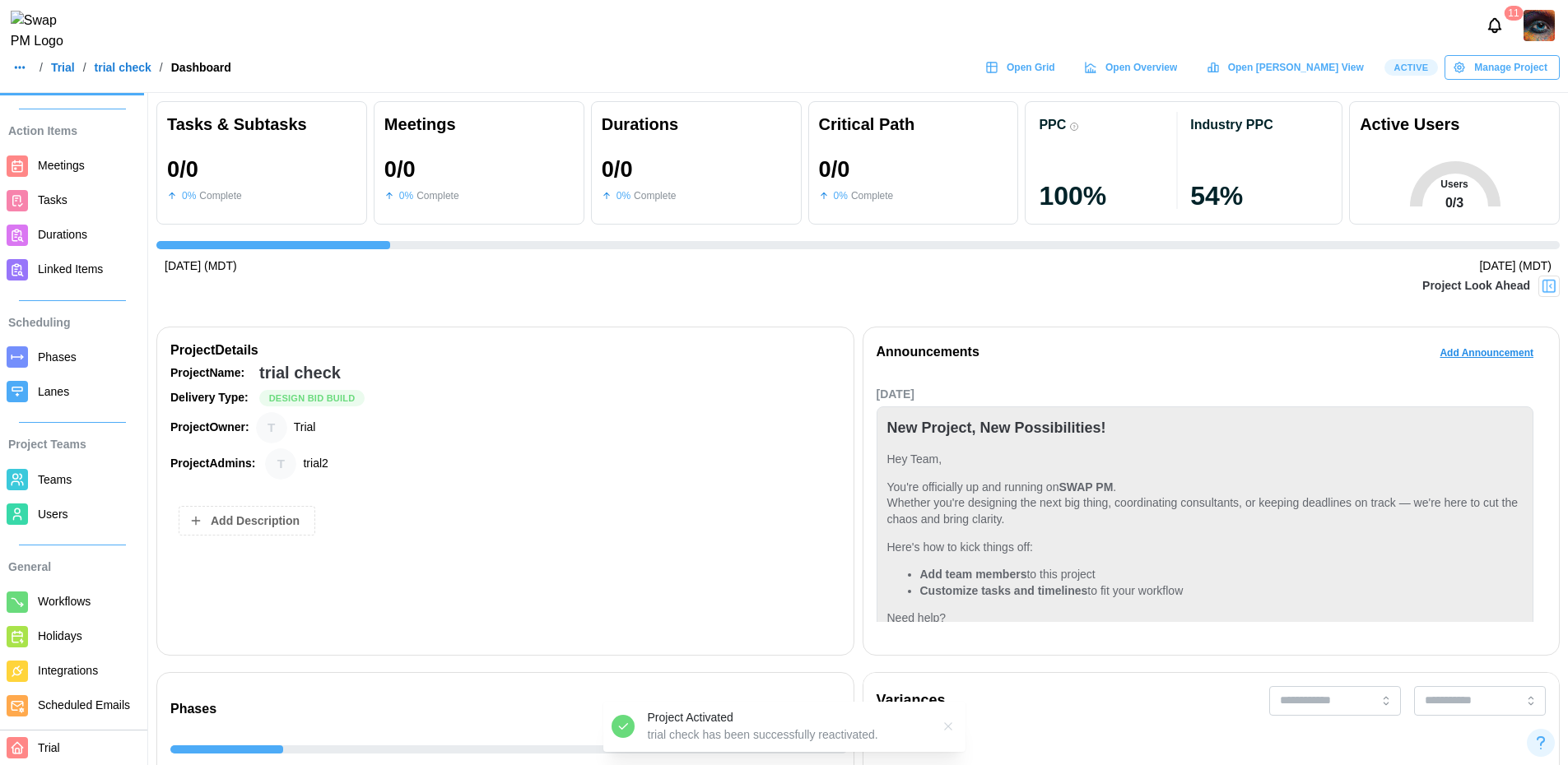
click at [1484, 76] on span "Manage Project" at bounding box center [1511, 67] width 74 height 23
click at [1495, 164] on div "Complete Project" at bounding box center [1510, 171] width 89 height 13
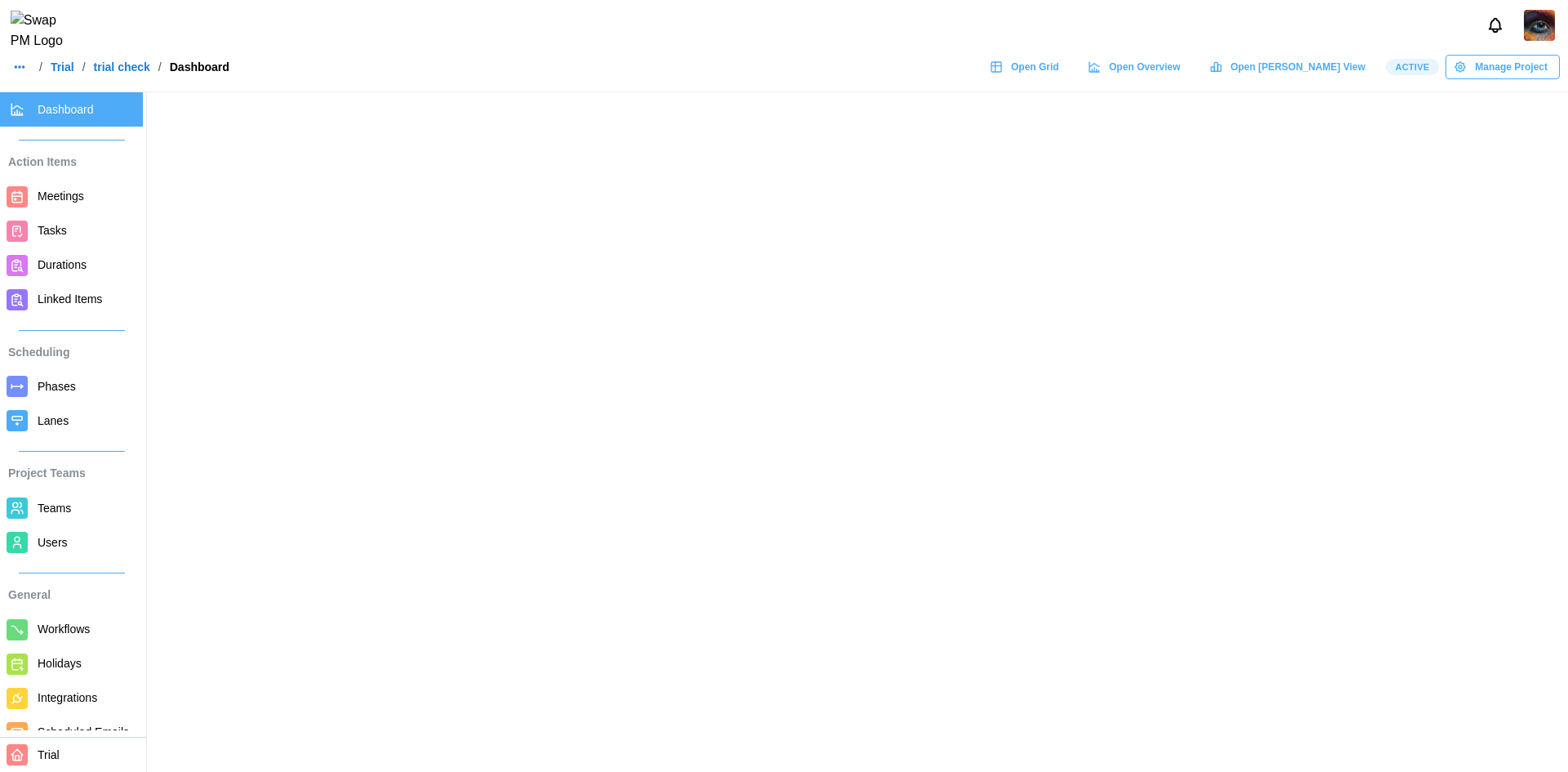
click at [1499, 78] on span "Manage Project" at bounding box center [1511, 67] width 73 height 23
click at [1507, 160] on button "Complete Project" at bounding box center [1500, 169] width 127 height 29
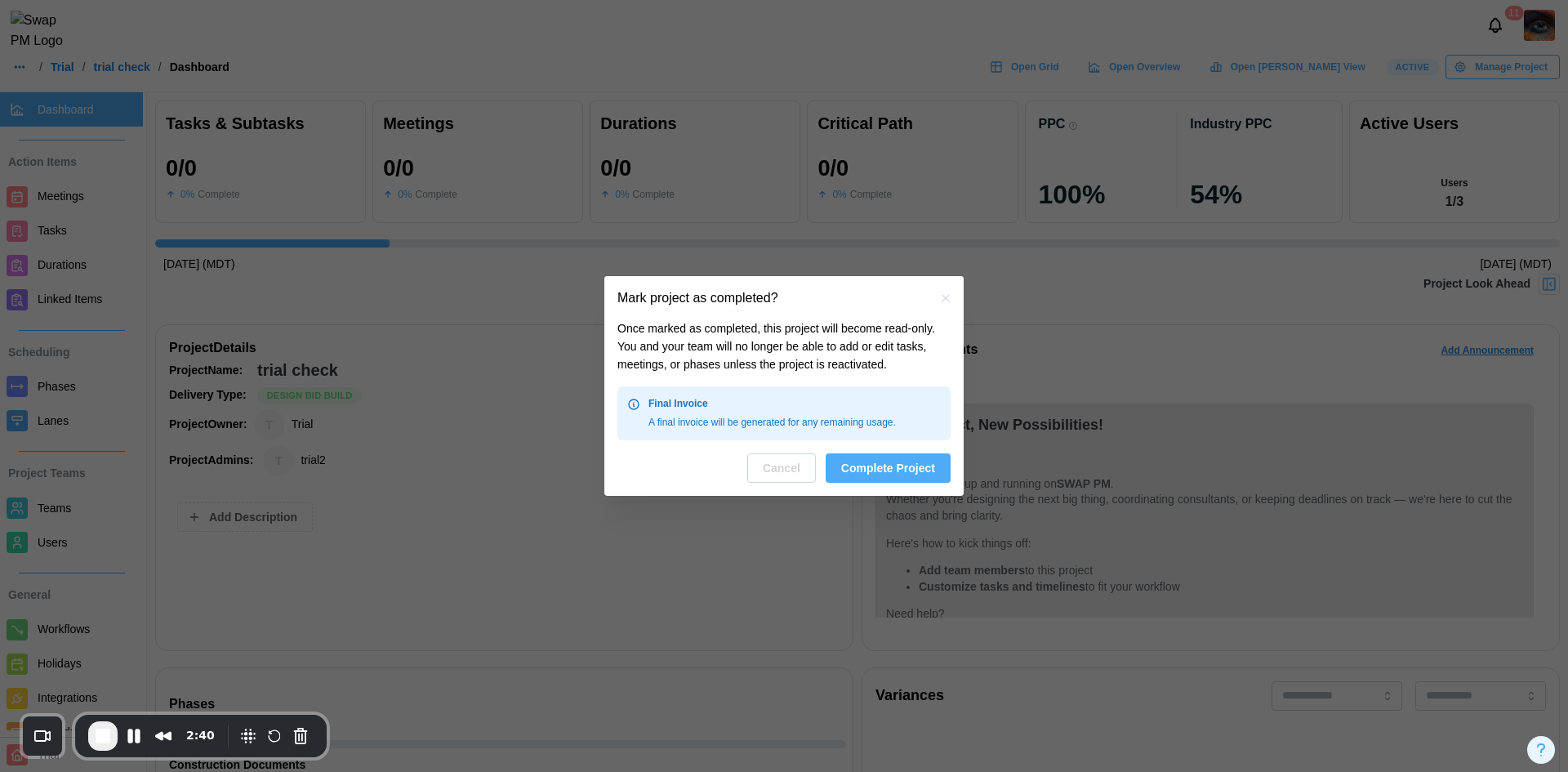
click at [902, 468] on span "Complete Project" at bounding box center [887, 468] width 94 height 28
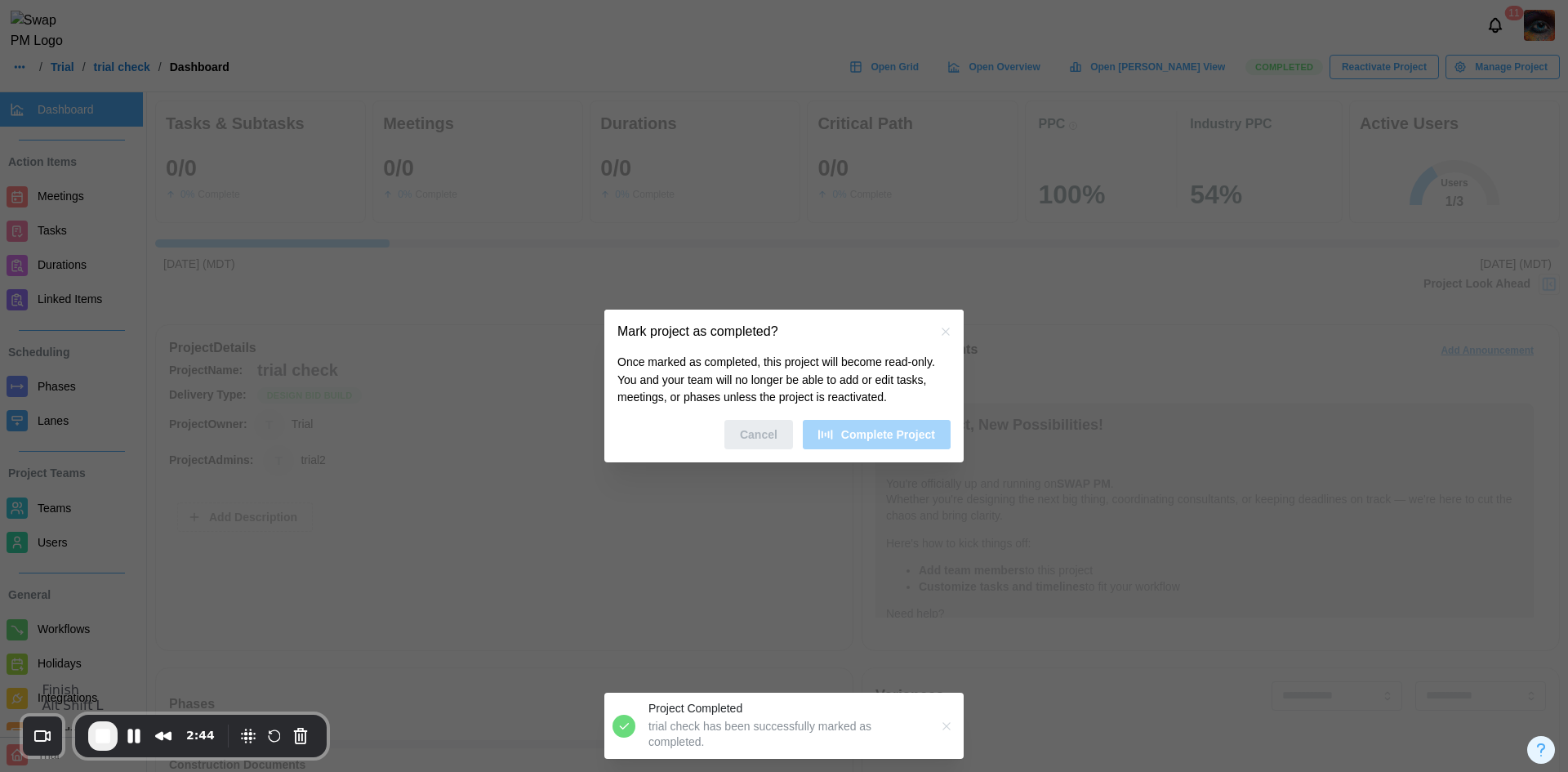
click at [102, 742] on span "End Recording" at bounding box center [102, 736] width 20 height 20
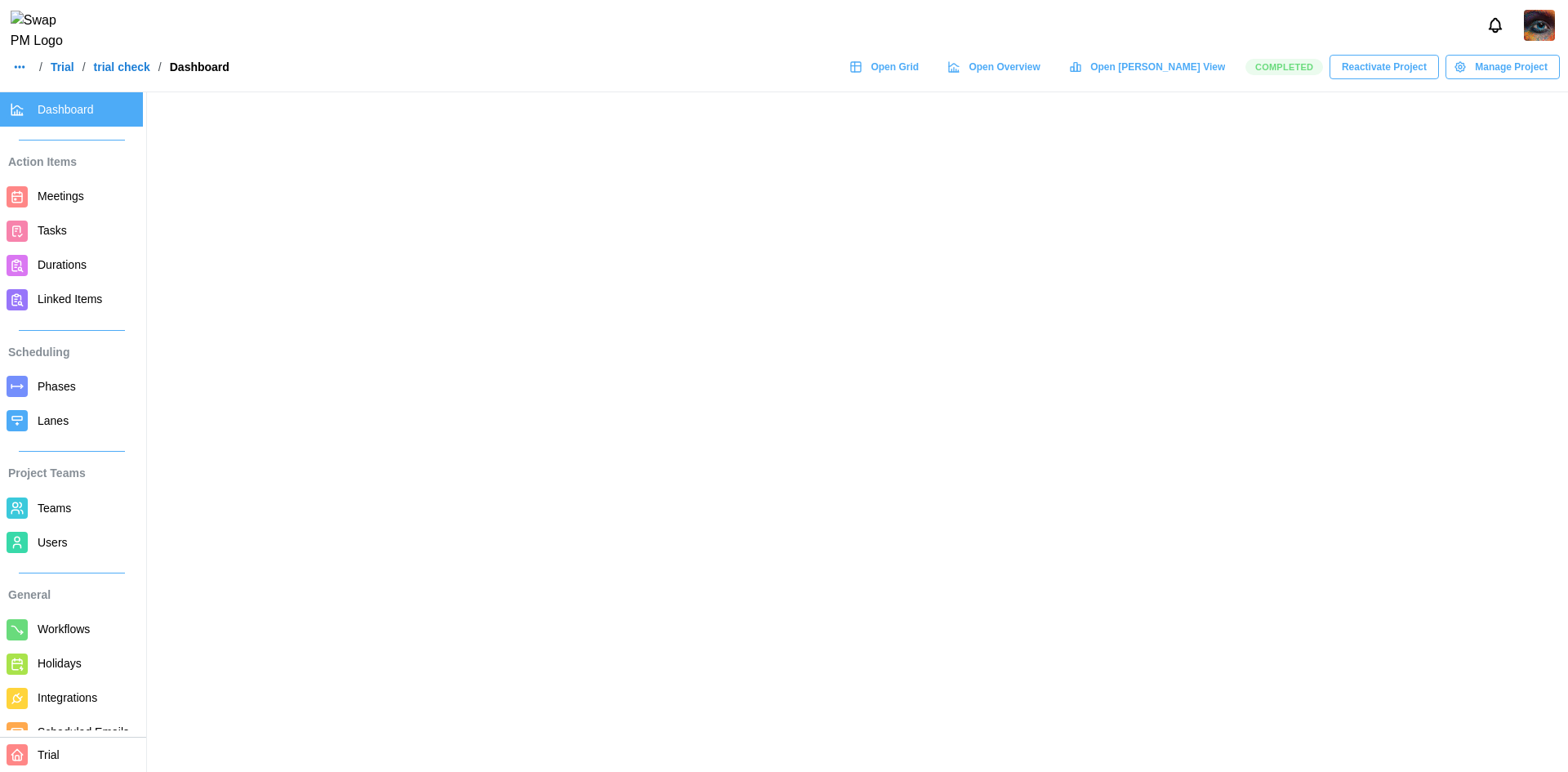
click at [72, 73] on link "Trial" at bounding box center [62, 67] width 24 height 12
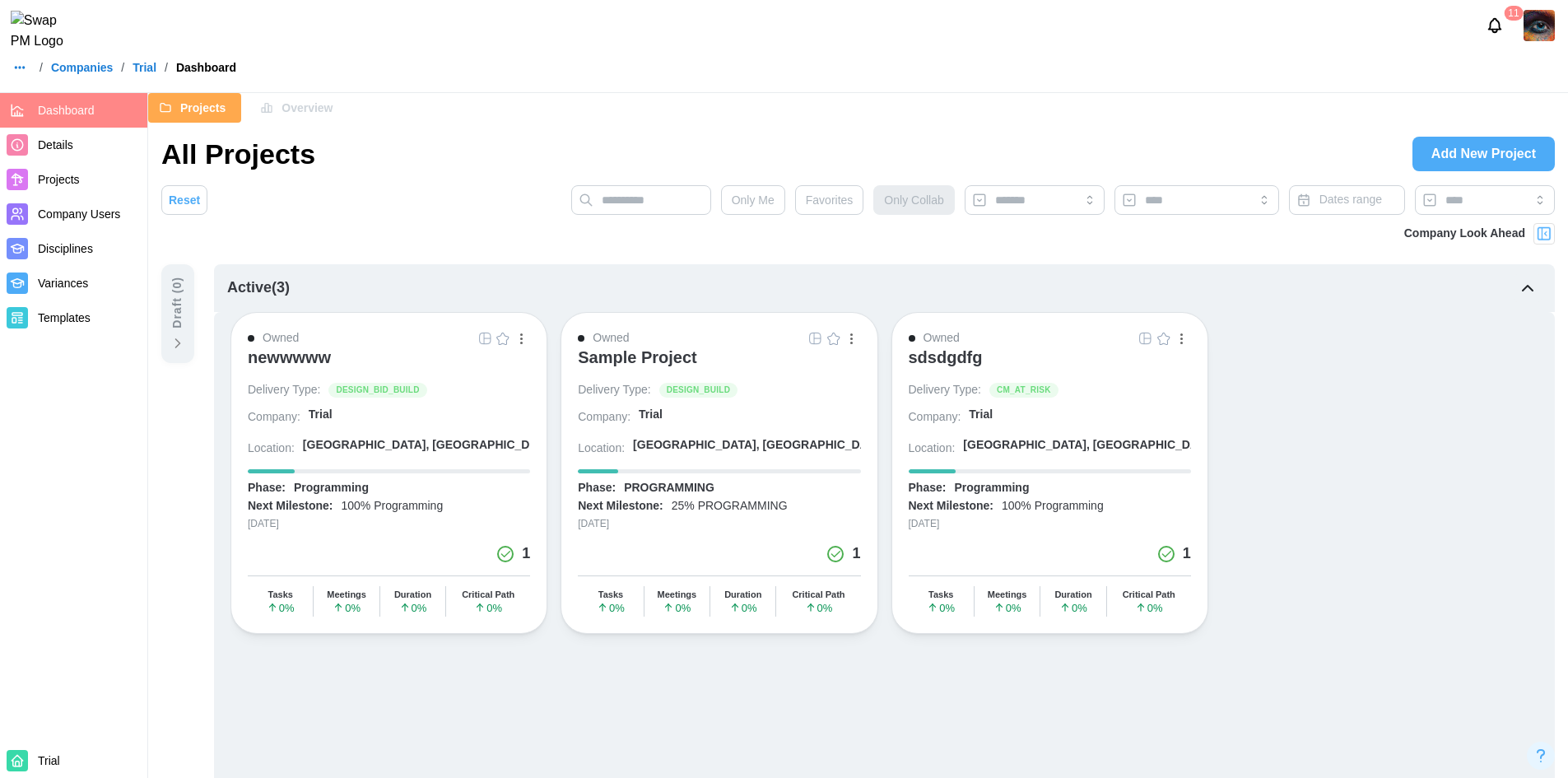
click at [92, 220] on span "Company Users" at bounding box center [79, 214] width 83 height 13
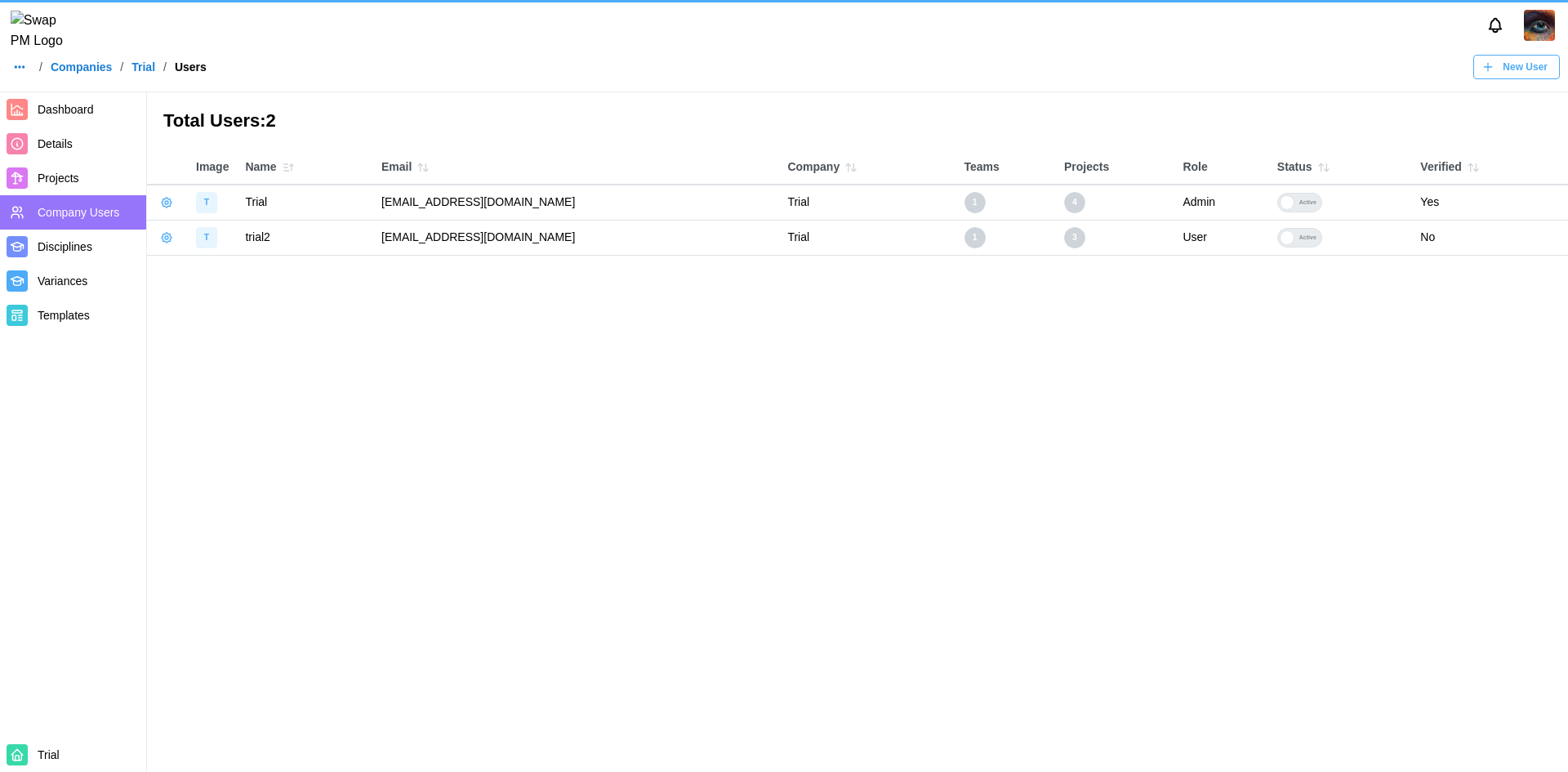
click at [62, 182] on span "Projects" at bounding box center [58, 177] width 42 height 13
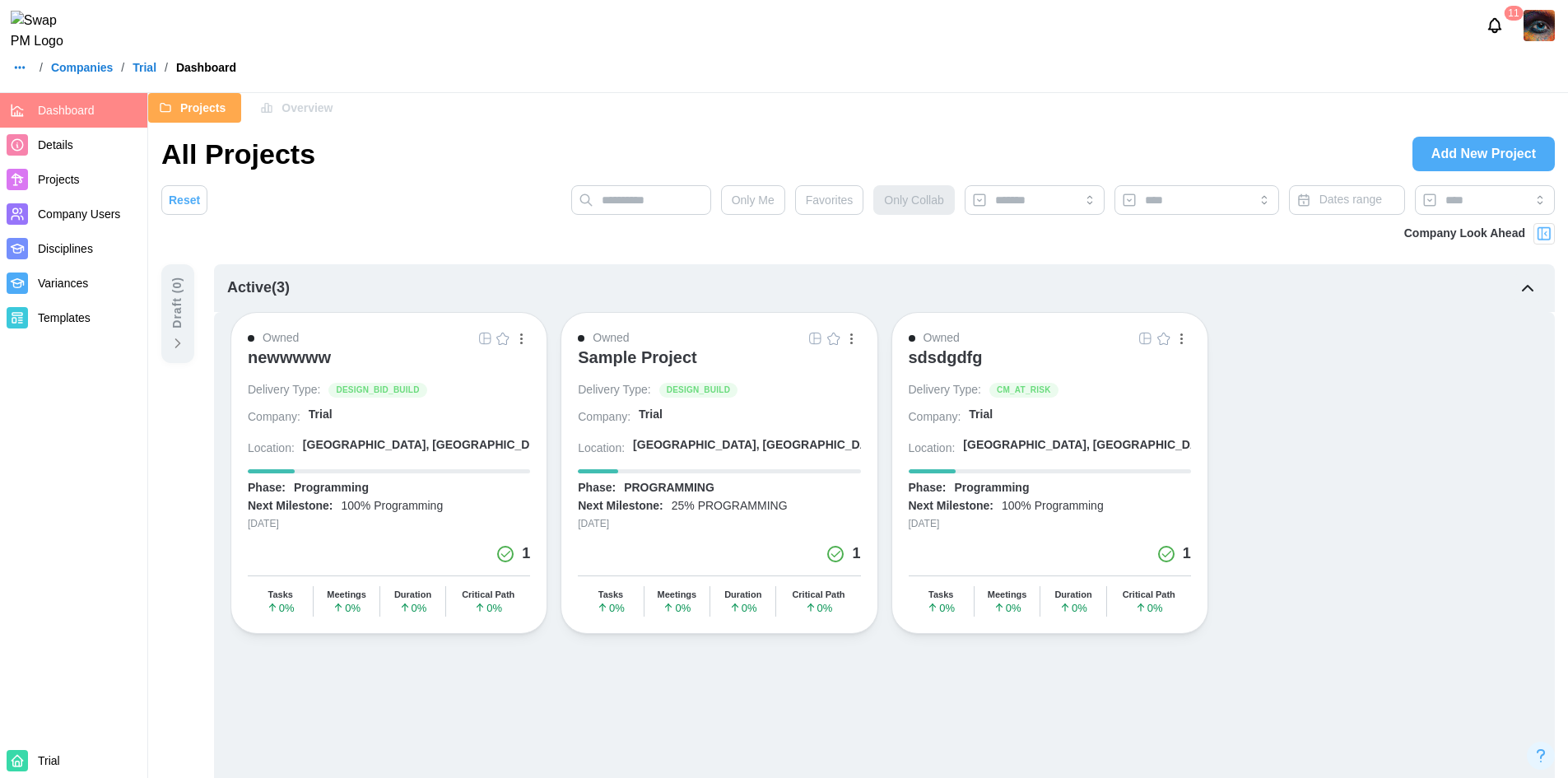
click at [97, 185] on span "Projects" at bounding box center [89, 180] width 103 height 21
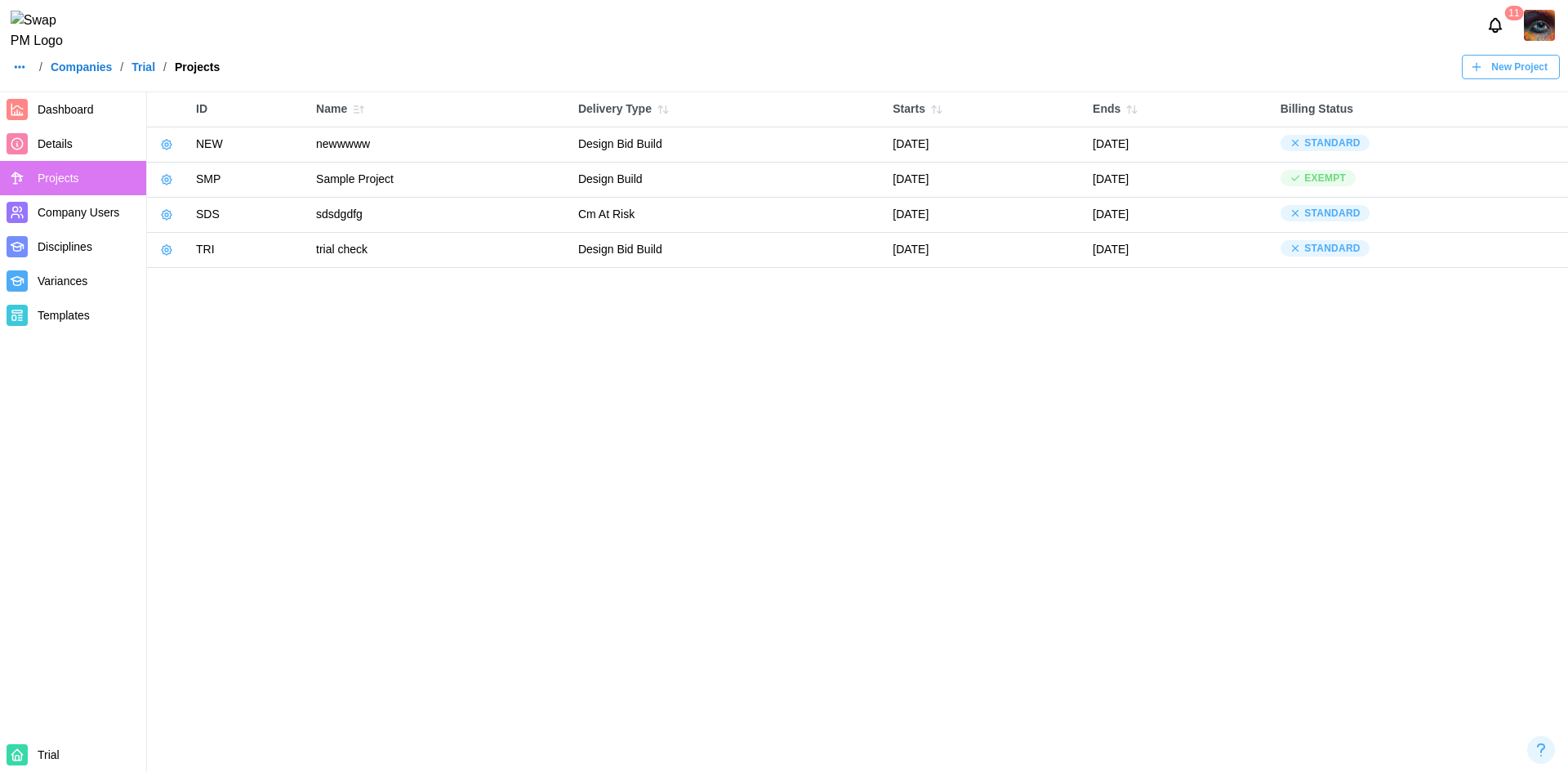
click at [82, 113] on span "Dashboard" at bounding box center [65, 109] width 56 height 13
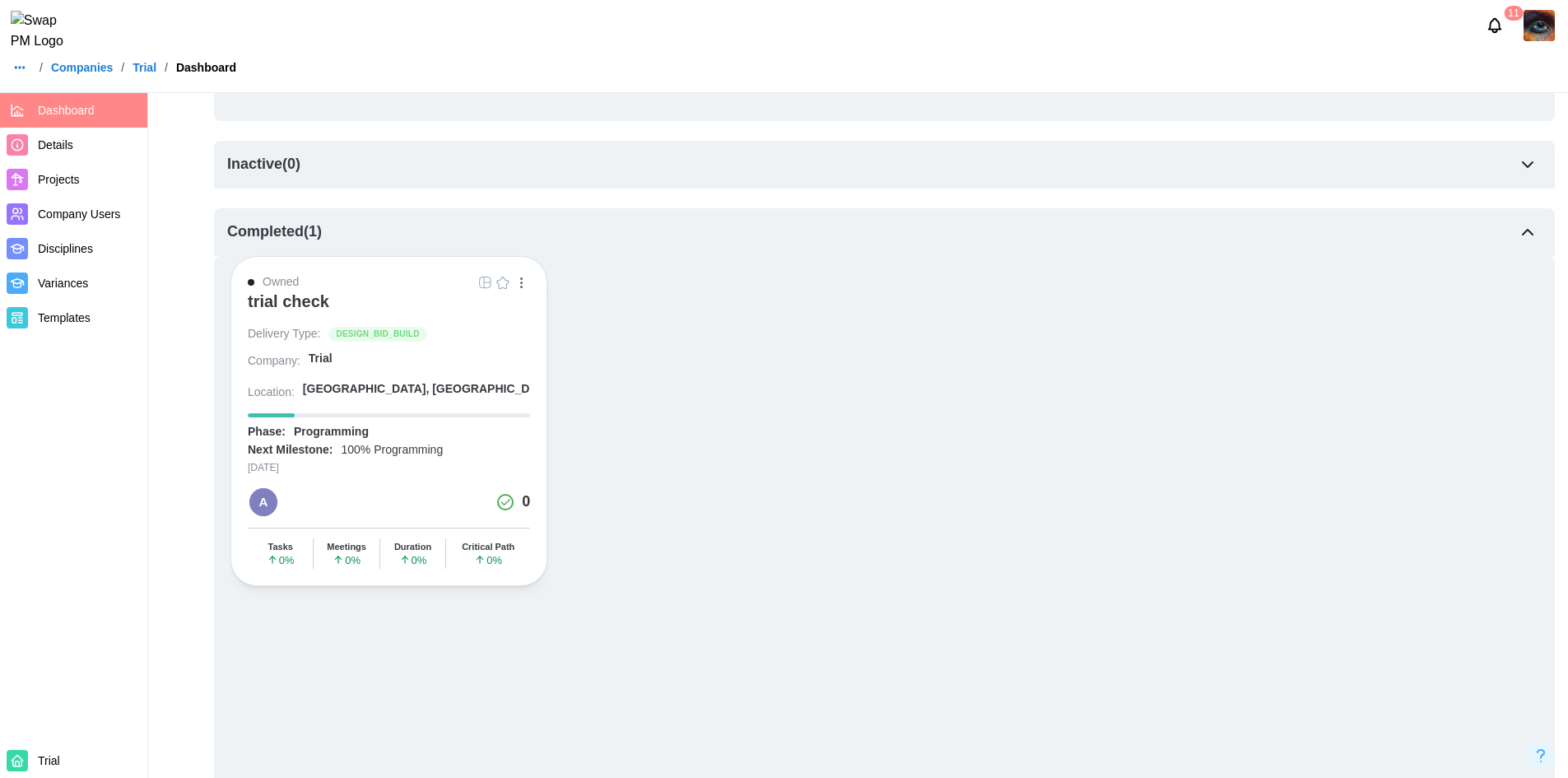
scroll to position [1071, 0]
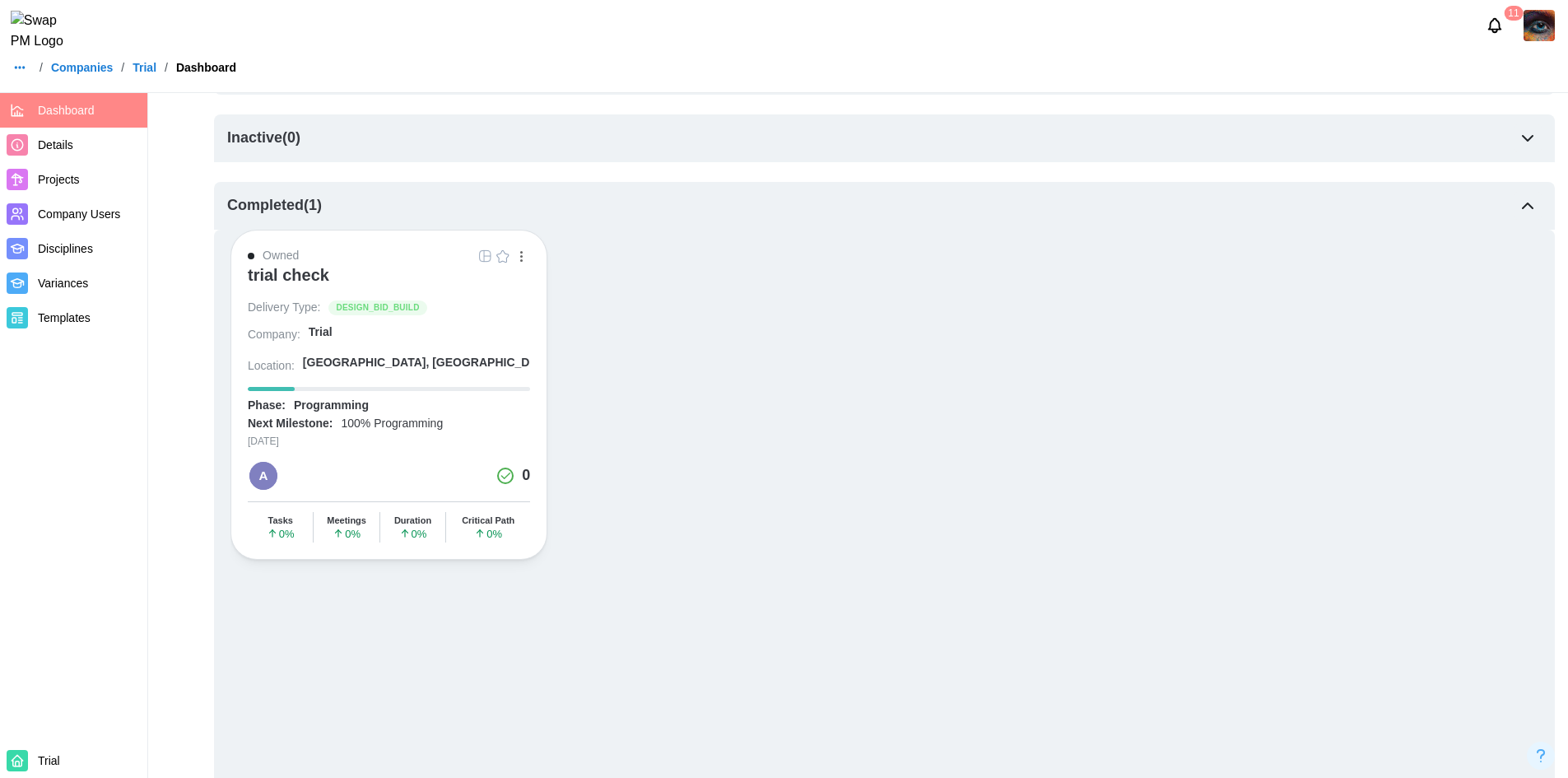
click at [292, 276] on div "trial check" at bounding box center [288, 275] width 82 height 20
click at [54, 185] on span "Projects" at bounding box center [58, 179] width 42 height 13
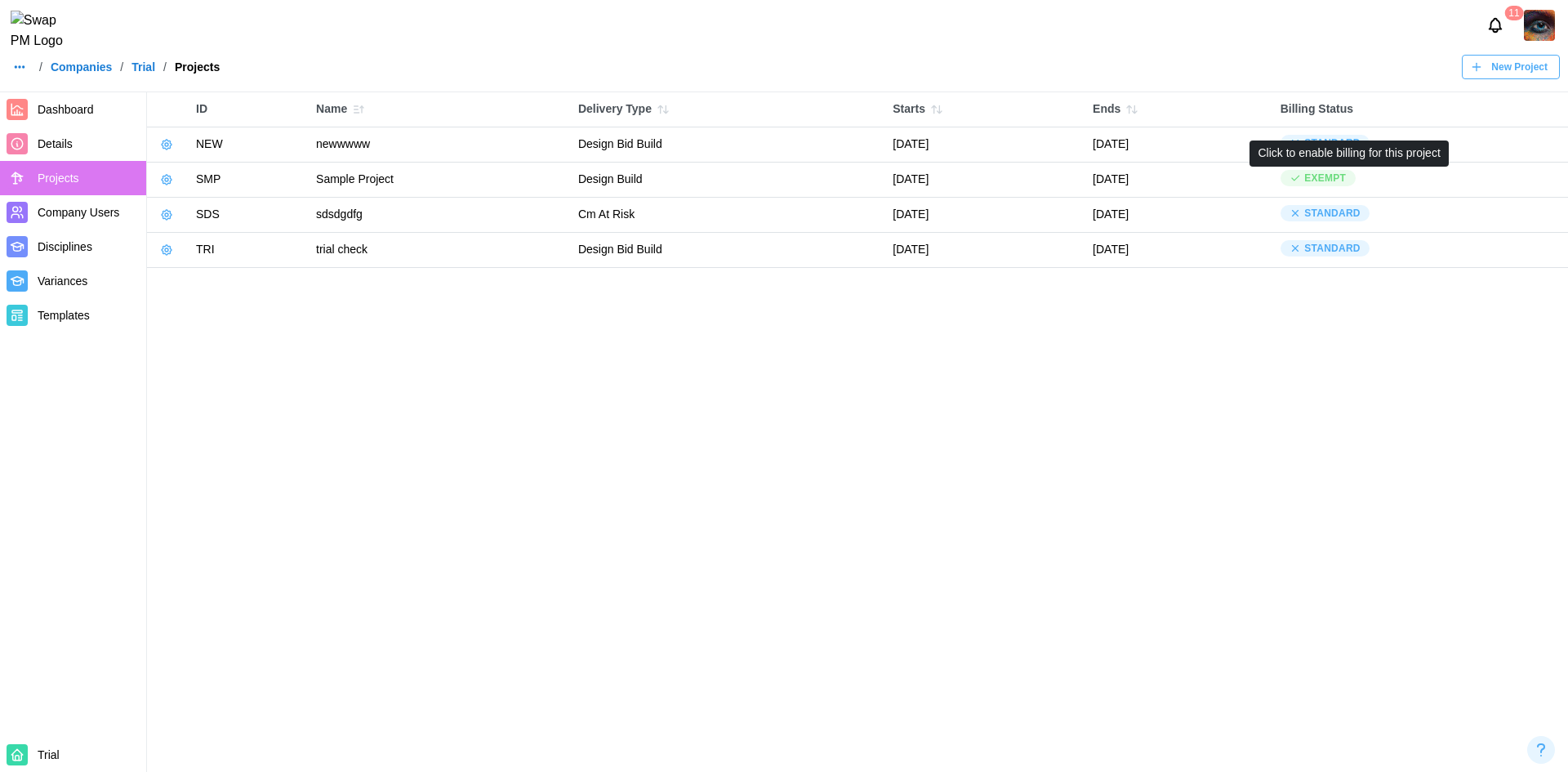
click at [1346, 182] on div "Exempt" at bounding box center [1325, 178] width 42 height 15
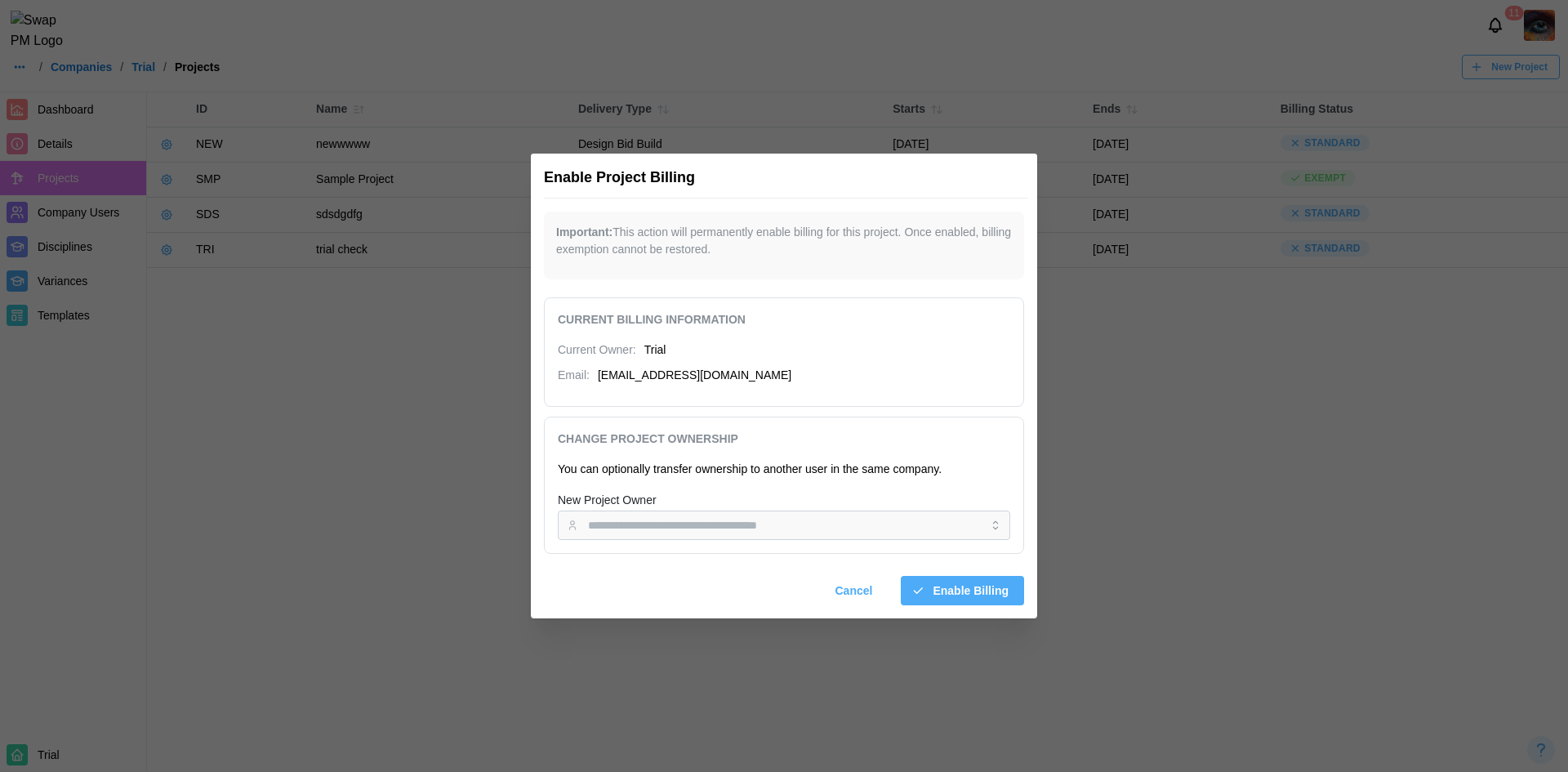
click at [873, 599] on span "Cancel" at bounding box center [854, 590] width 37 height 28
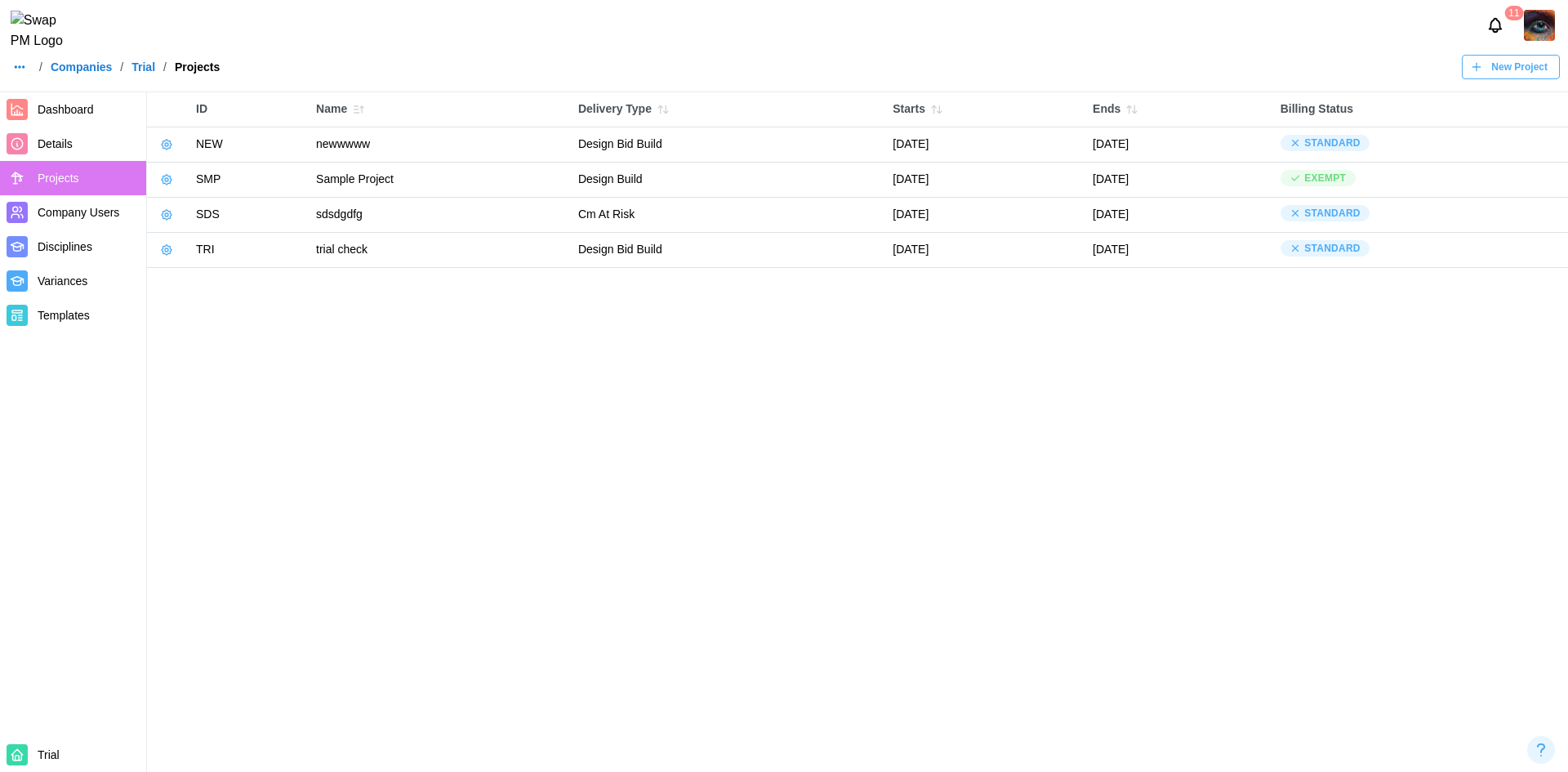
click at [61, 73] on link "Companies" at bounding box center [81, 67] width 61 height 12
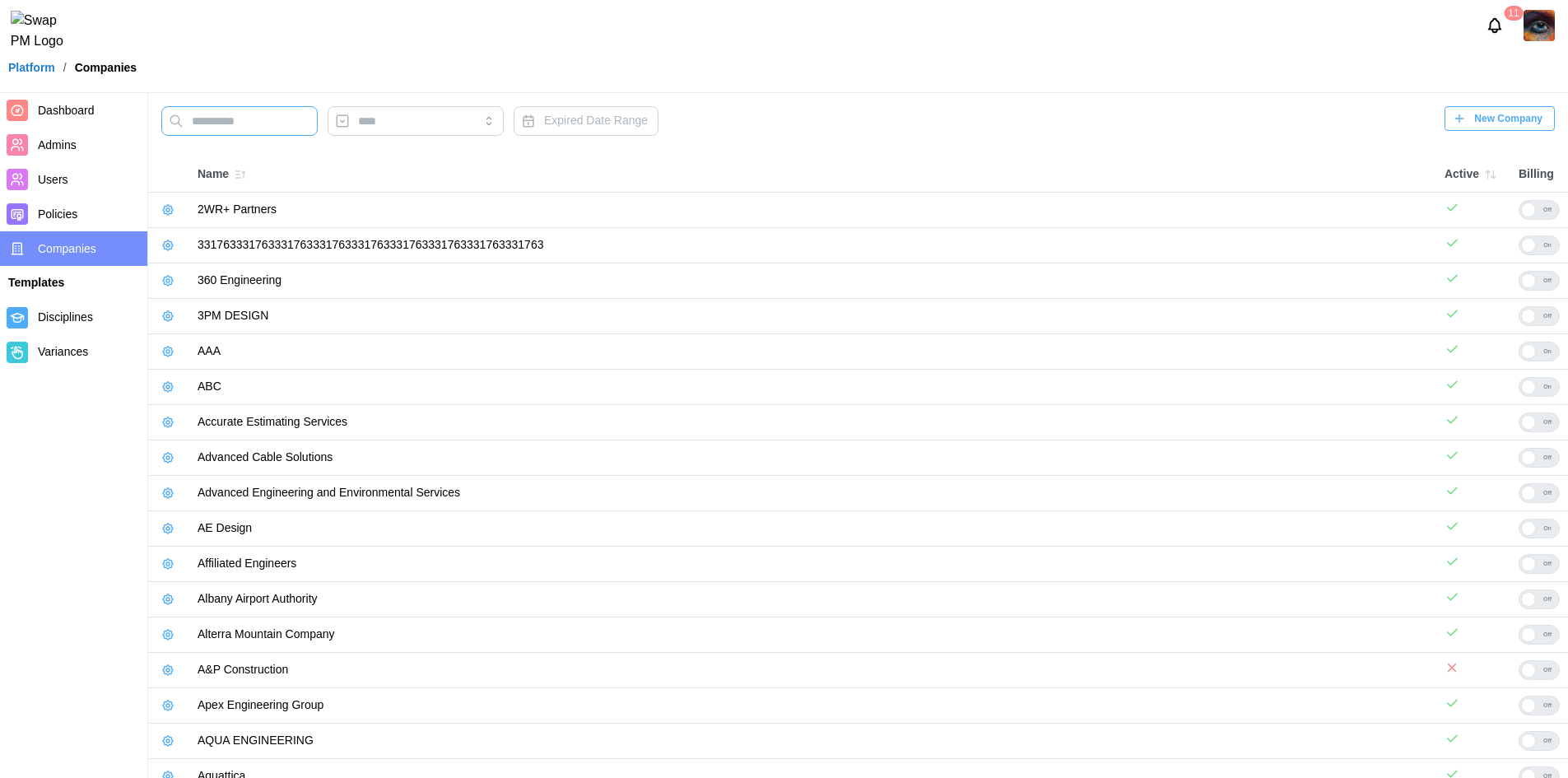
click at [275, 124] on input "text" at bounding box center [240, 120] width 156 height 30
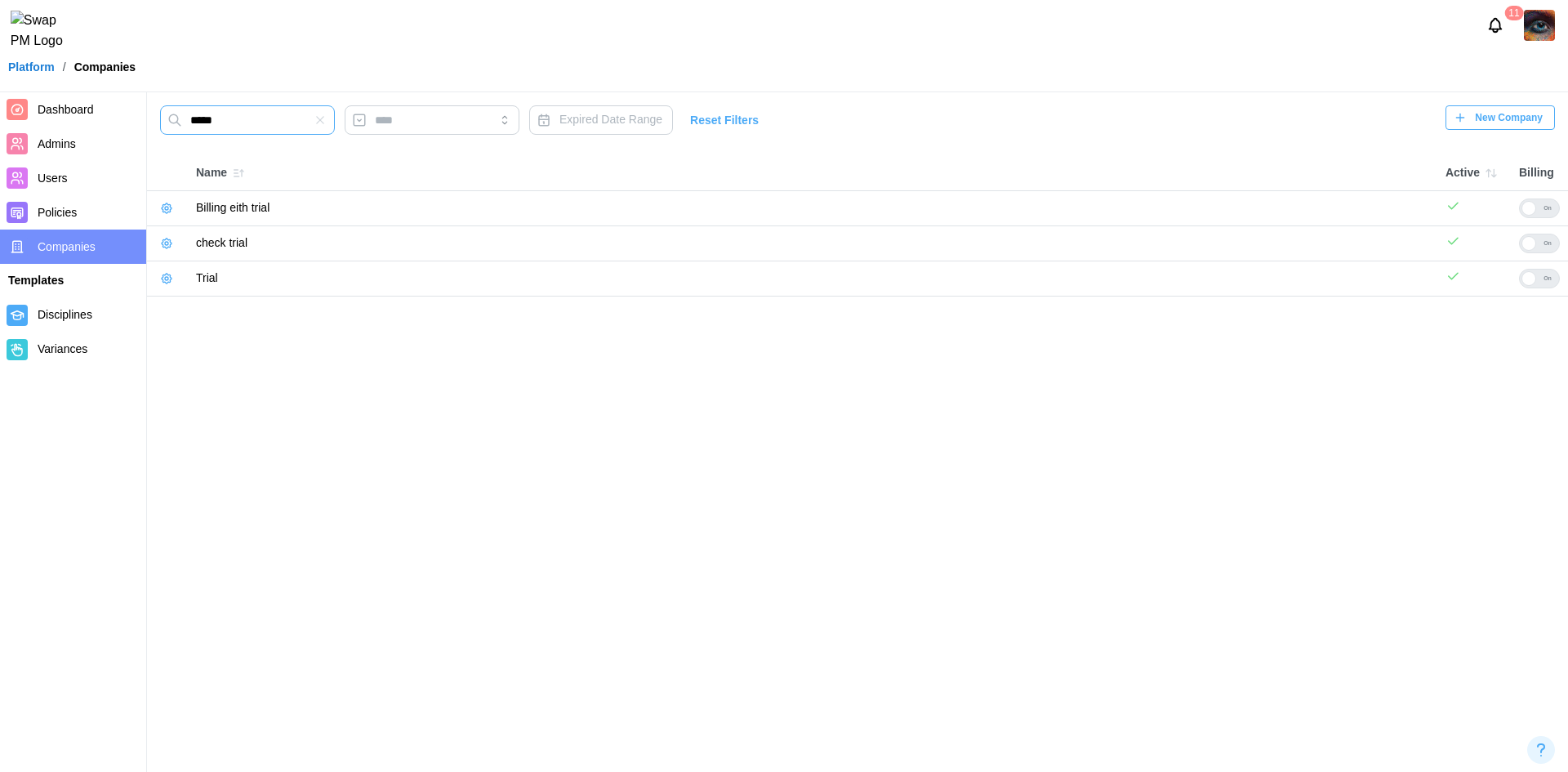
type input "*****"
click at [1539, 277] on div "On" at bounding box center [1548, 278] width 23 height 18
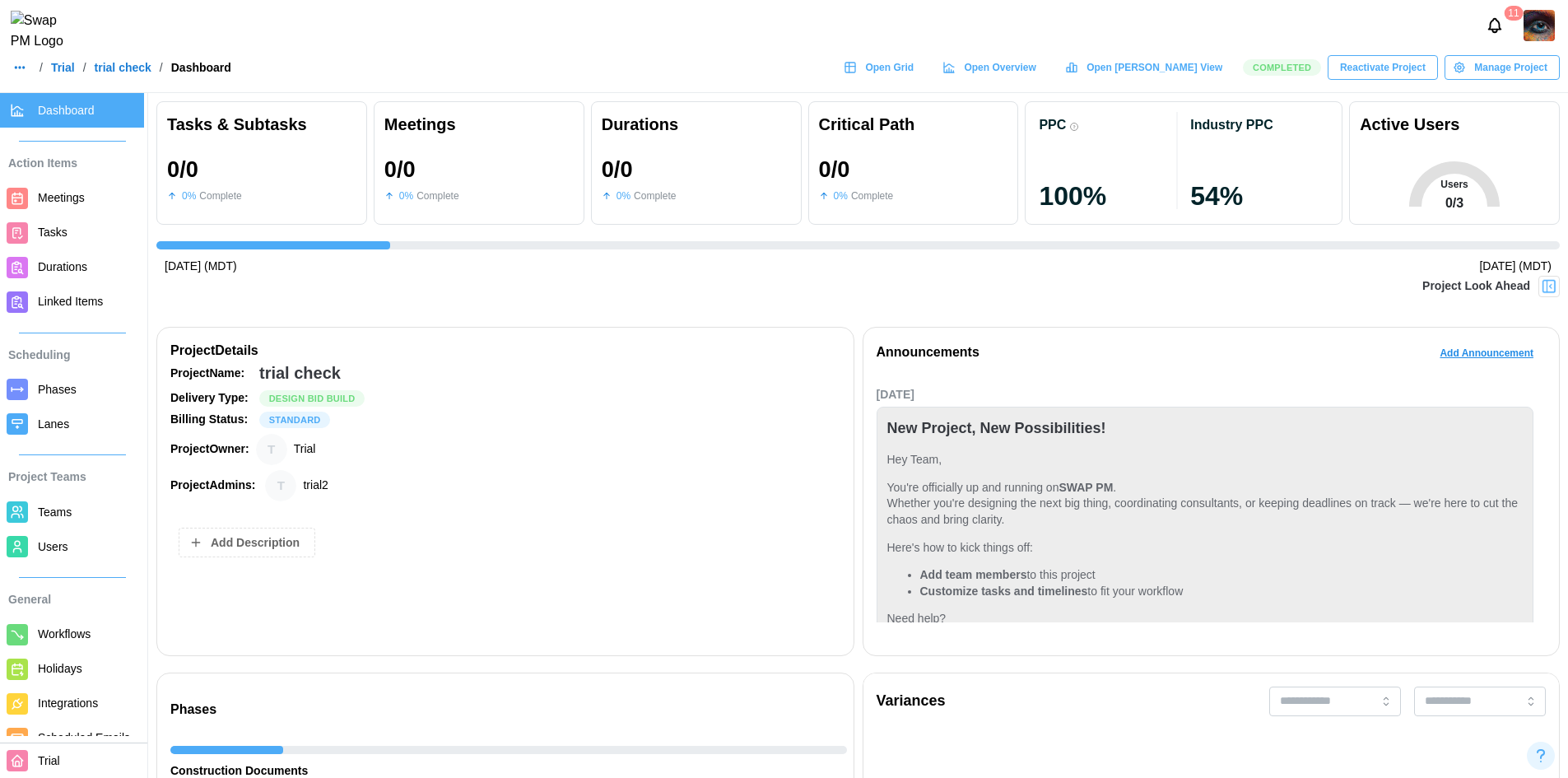
click at [1490, 69] on span "Manage Project" at bounding box center [1511, 67] width 74 height 23
click at [1387, 69] on span "Reactivate Project" at bounding box center [1382, 67] width 85 height 23
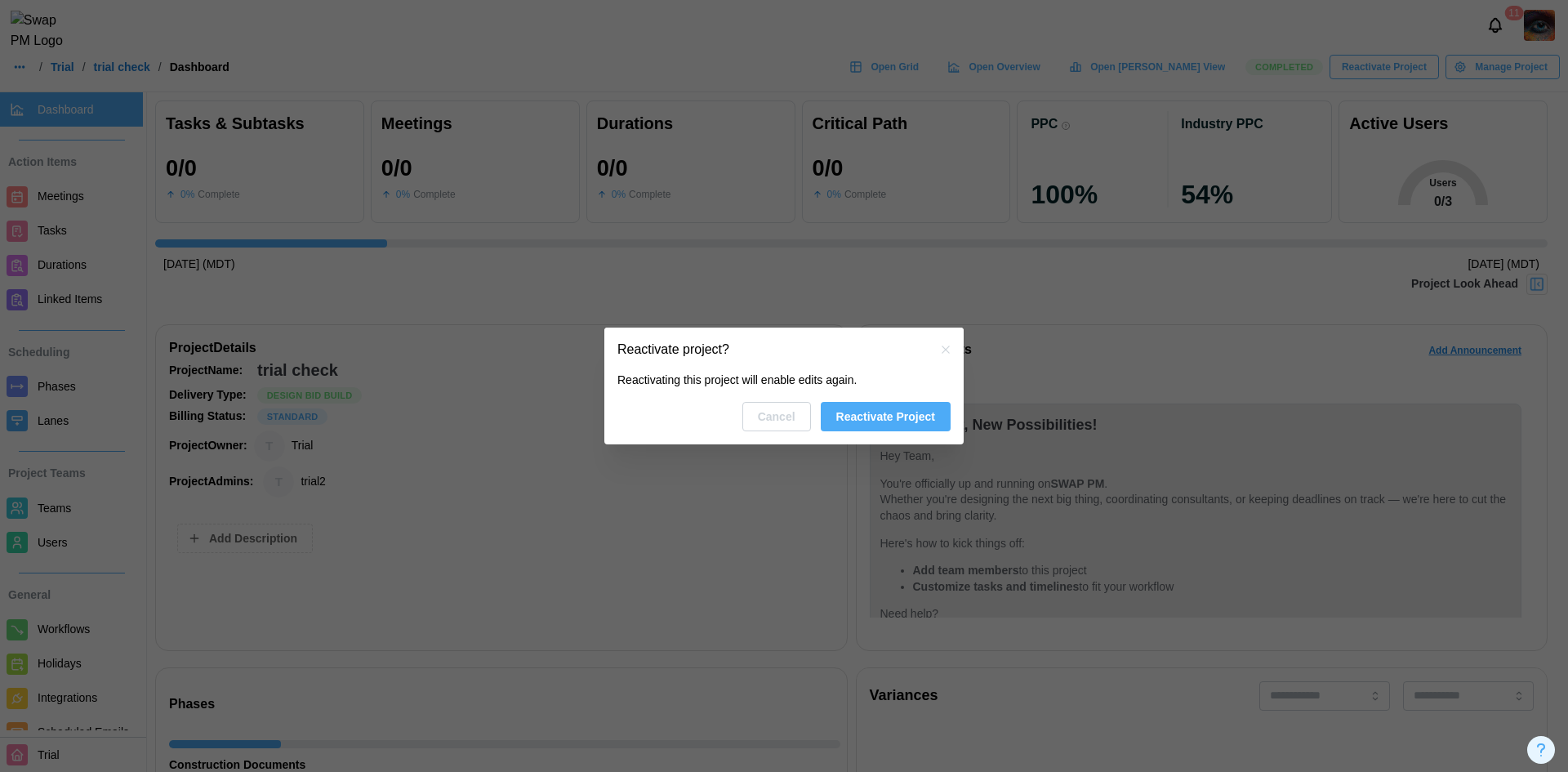
click at [831, 423] on button "Reactivate Project" at bounding box center [886, 416] width 130 height 29
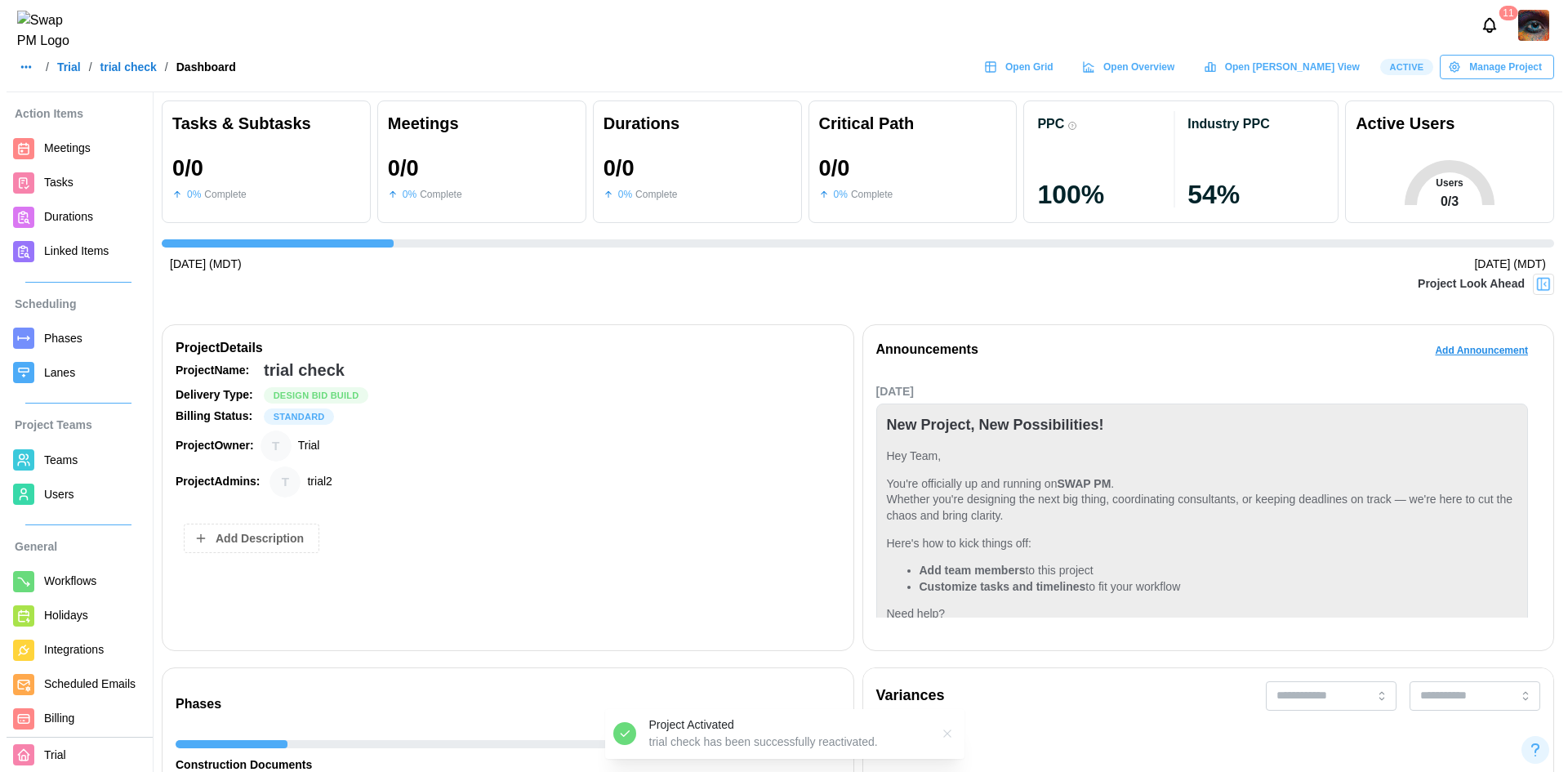
scroll to position [73, 0]
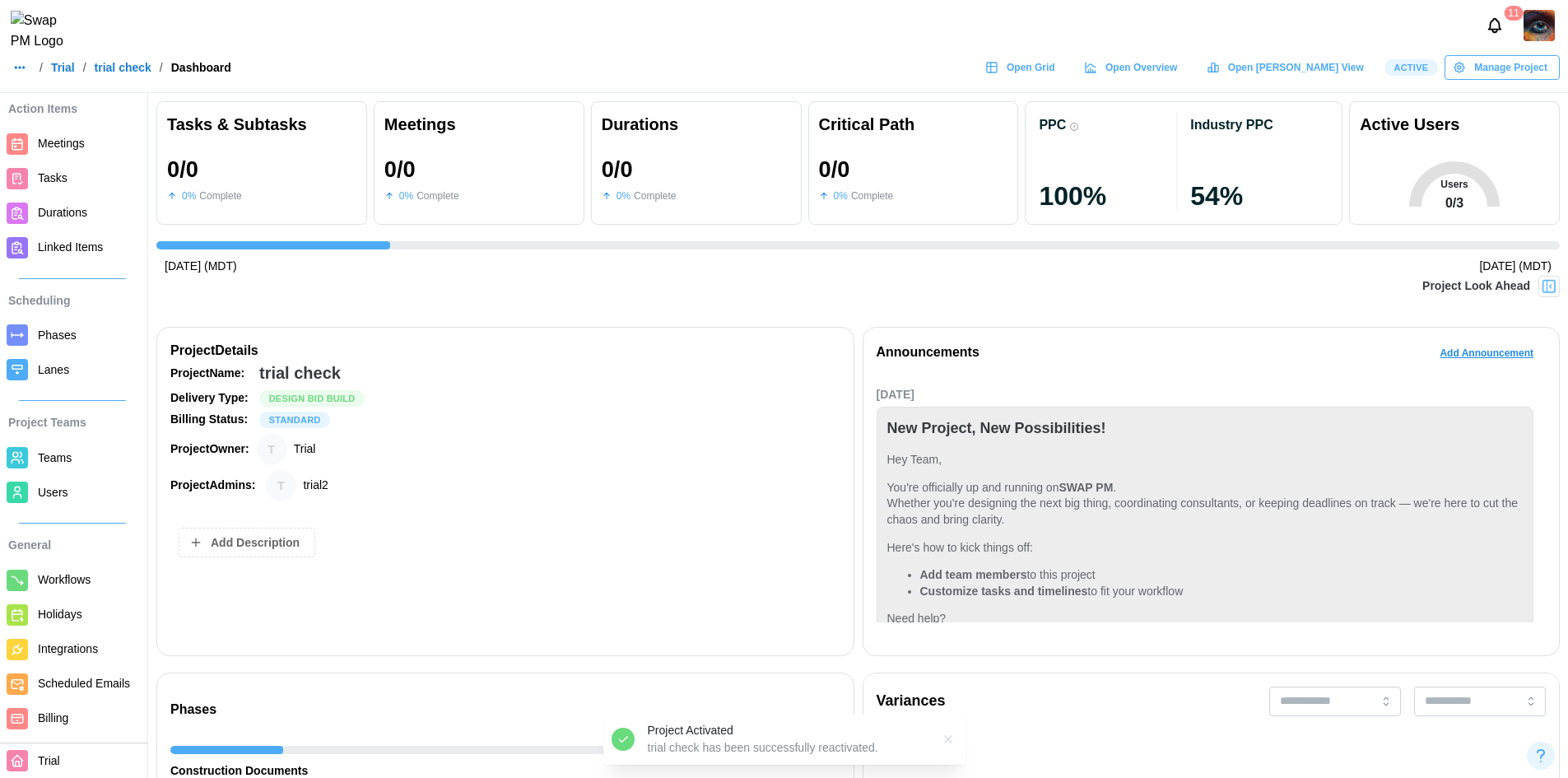
click at [47, 716] on span "Billing" at bounding box center [53, 718] width 31 height 13
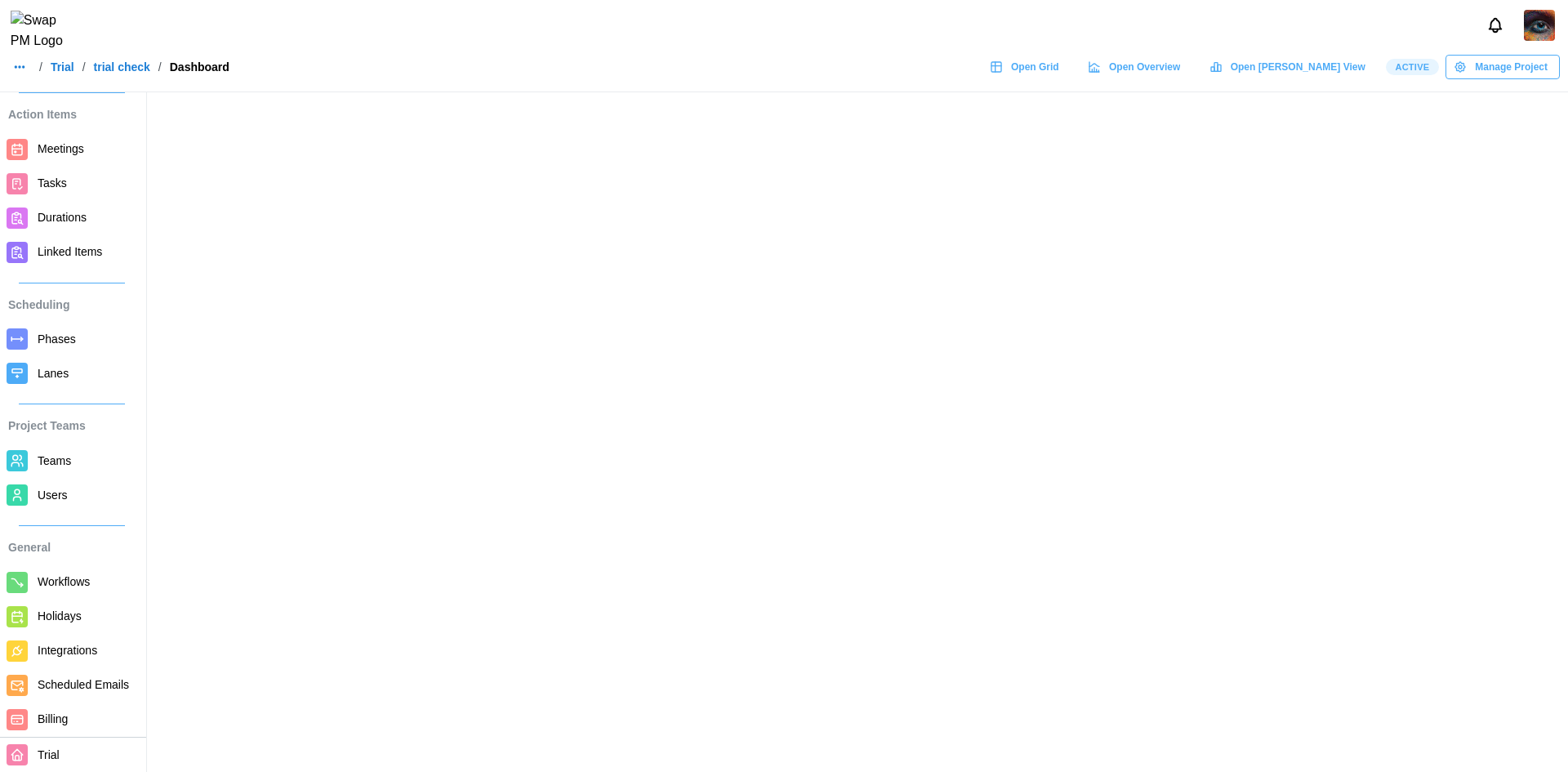
scroll to position [73, 0]
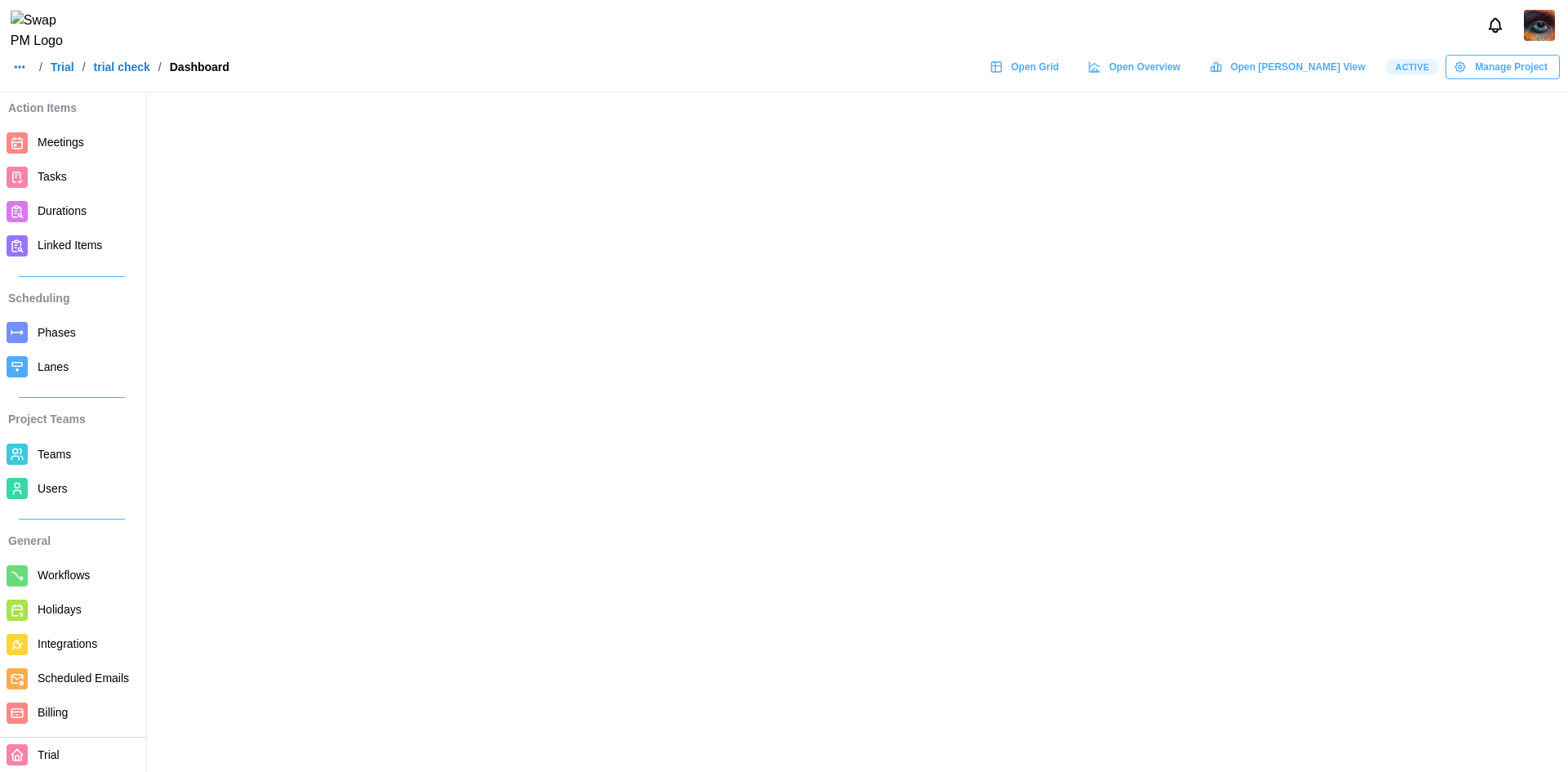
click at [58, 703] on span "Billing" at bounding box center [86, 712] width 99 height 21
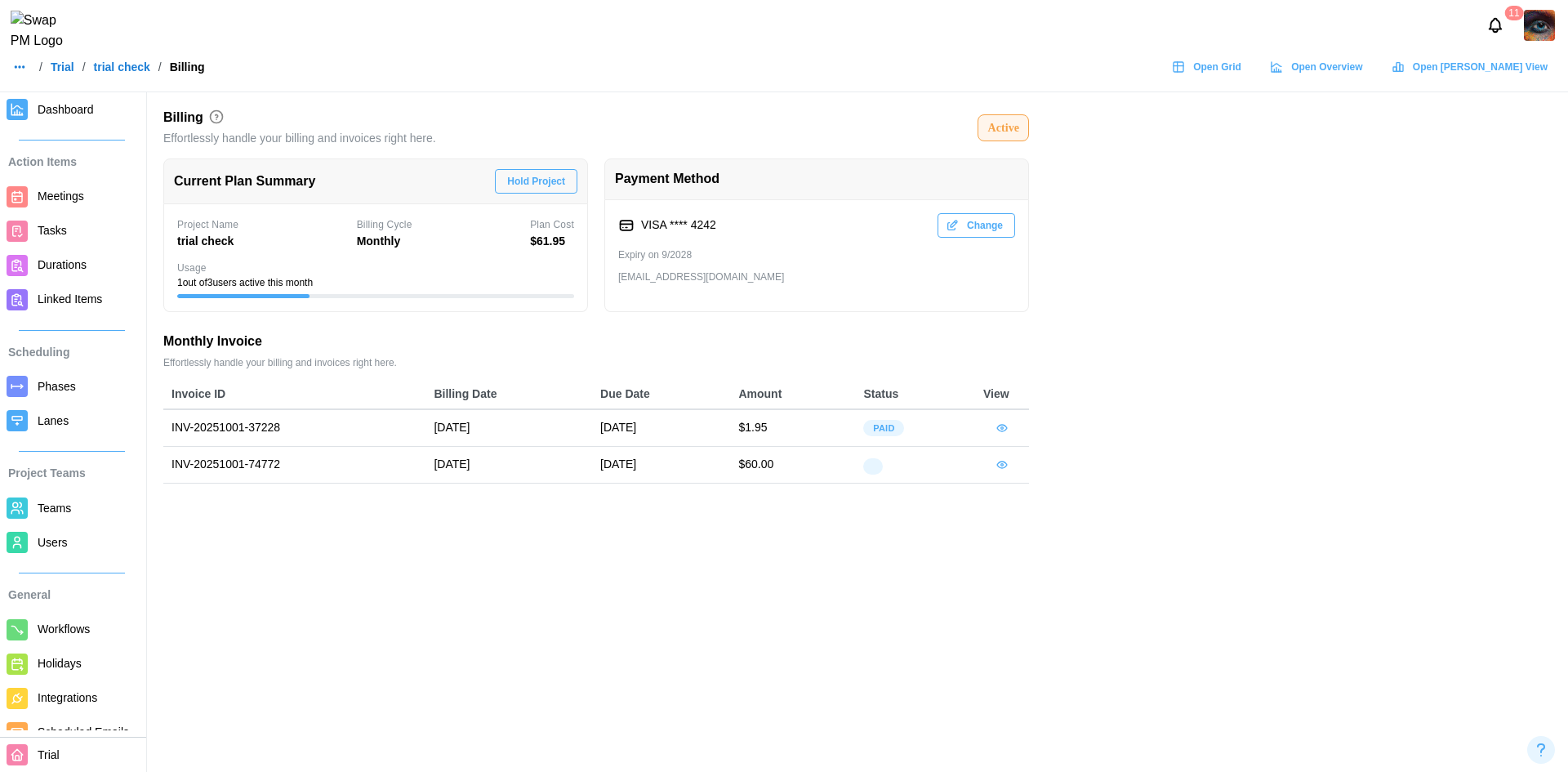
click at [873, 464] on div at bounding box center [872, 466] width 19 height 16
click at [1003, 464] on icon "button" at bounding box center [1002, 464] width 3 height 3
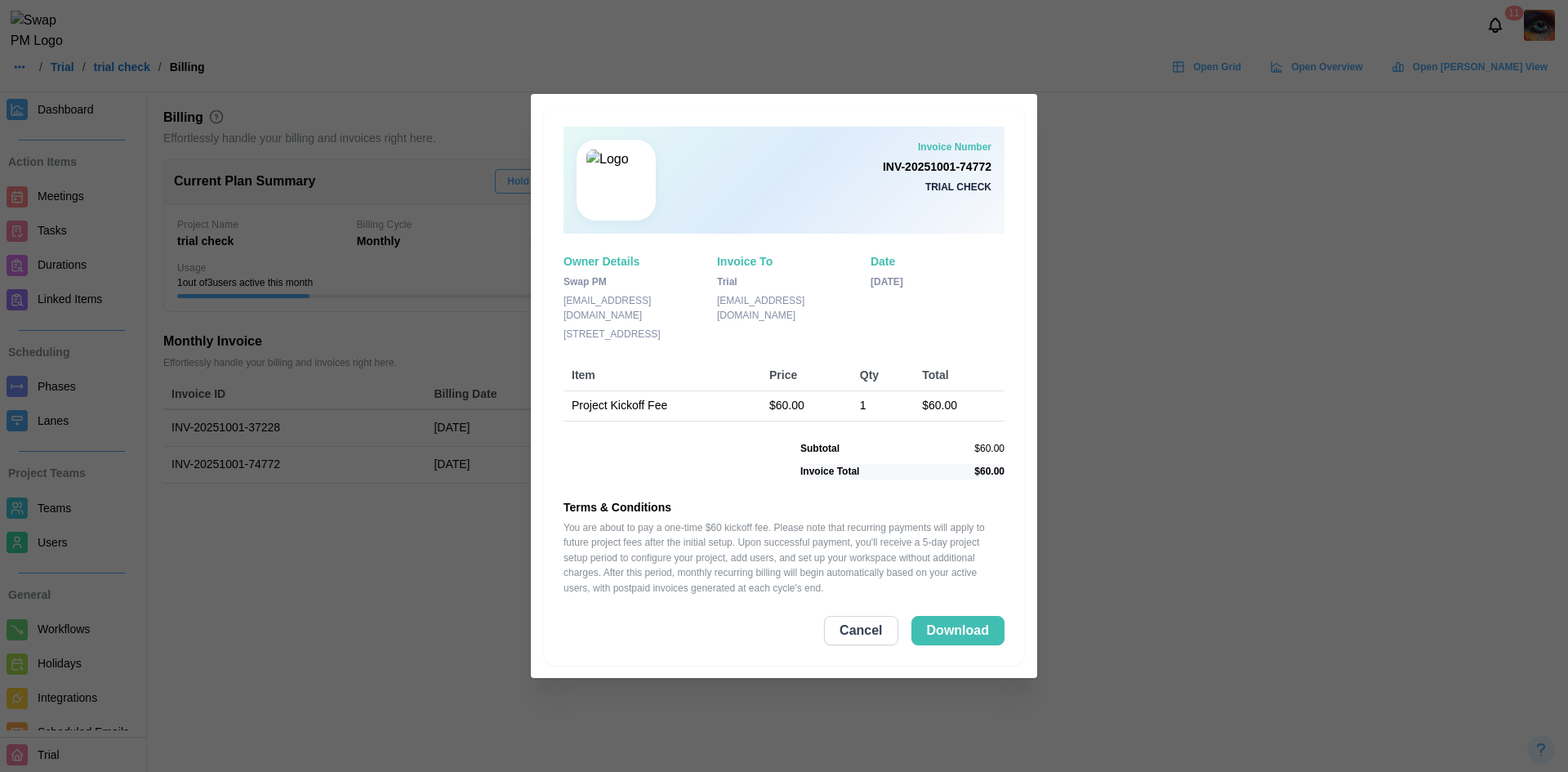
click at [836, 617] on button "Cancel" at bounding box center [861, 630] width 73 height 29
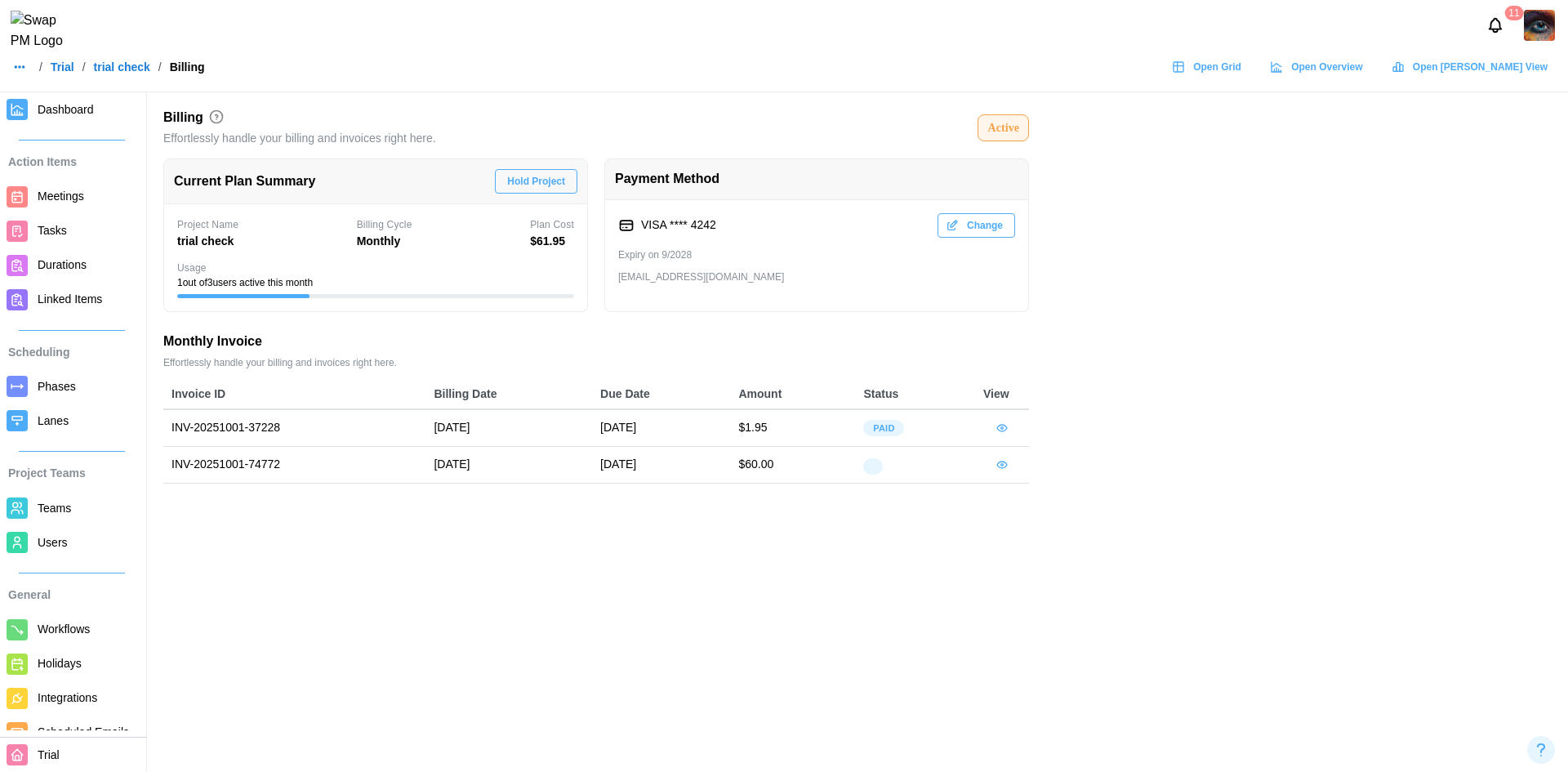
click at [893, 418] on td "Paid" at bounding box center [915, 427] width 120 height 37
click at [63, 114] on span "Dashboard" at bounding box center [65, 109] width 56 height 13
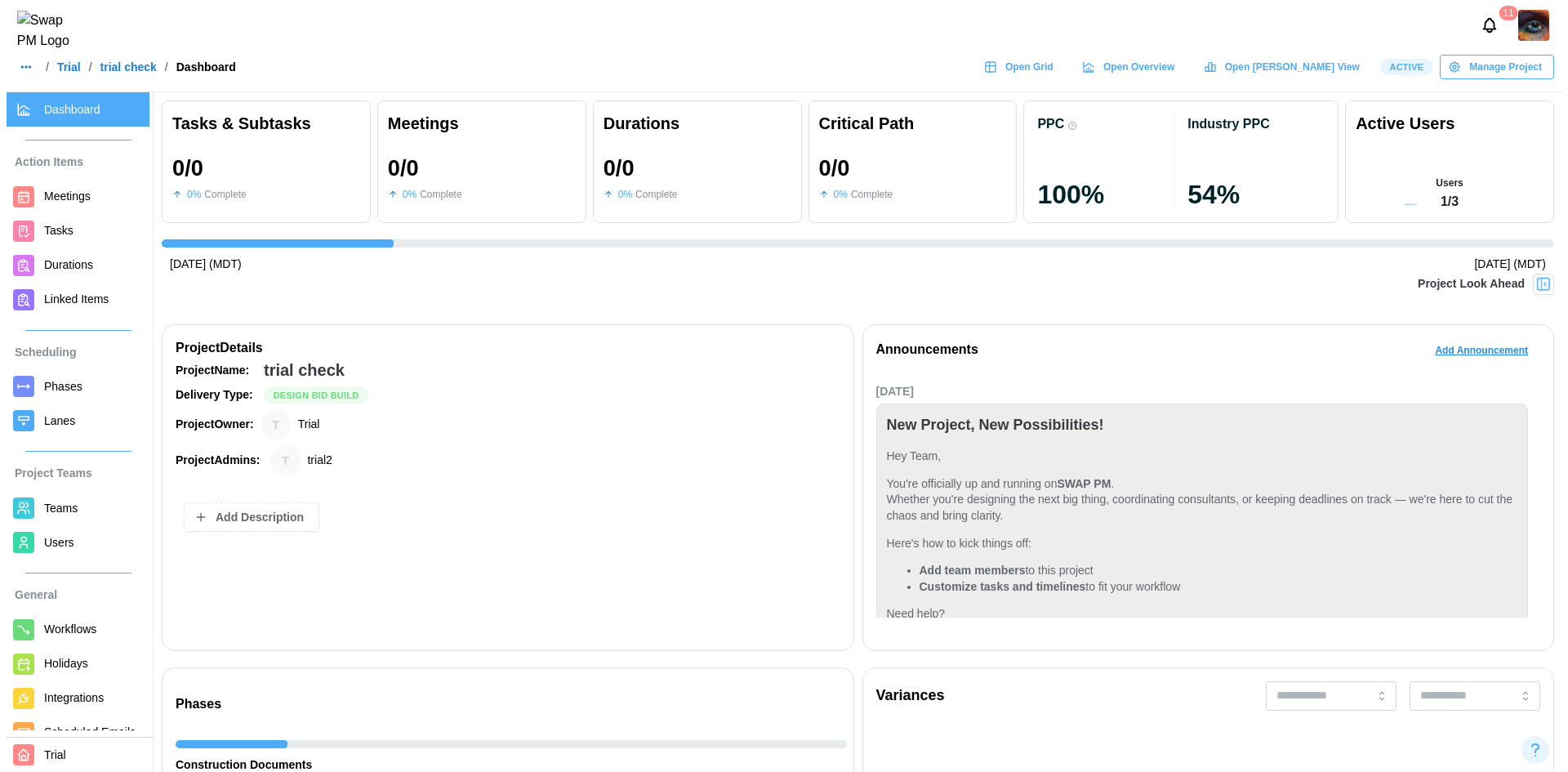
scroll to position [38, 0]
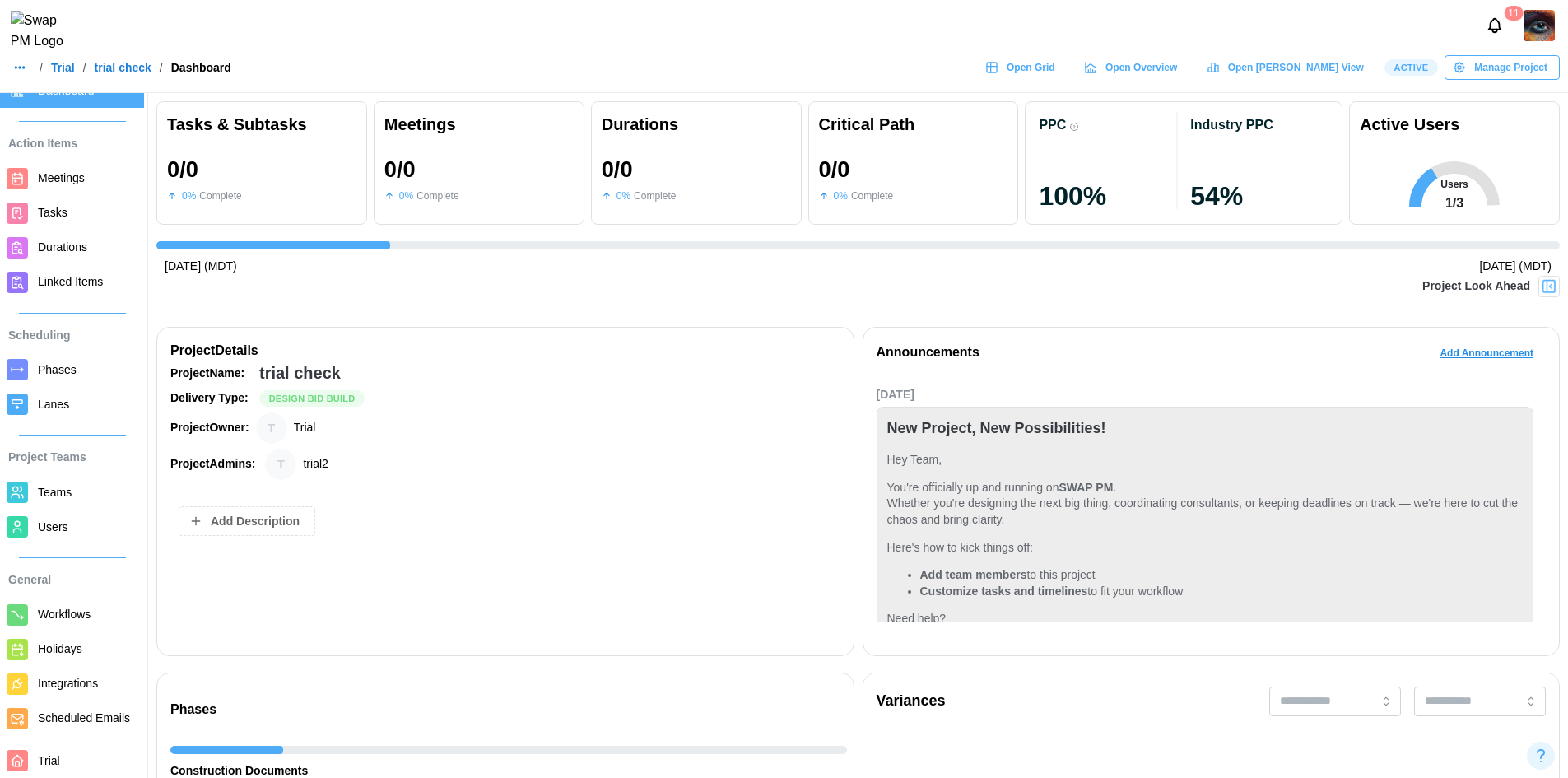
click at [1514, 79] on span "Manage Project" at bounding box center [1511, 67] width 74 height 23
click at [1503, 162] on button "Complete Project" at bounding box center [1500, 171] width 128 height 30
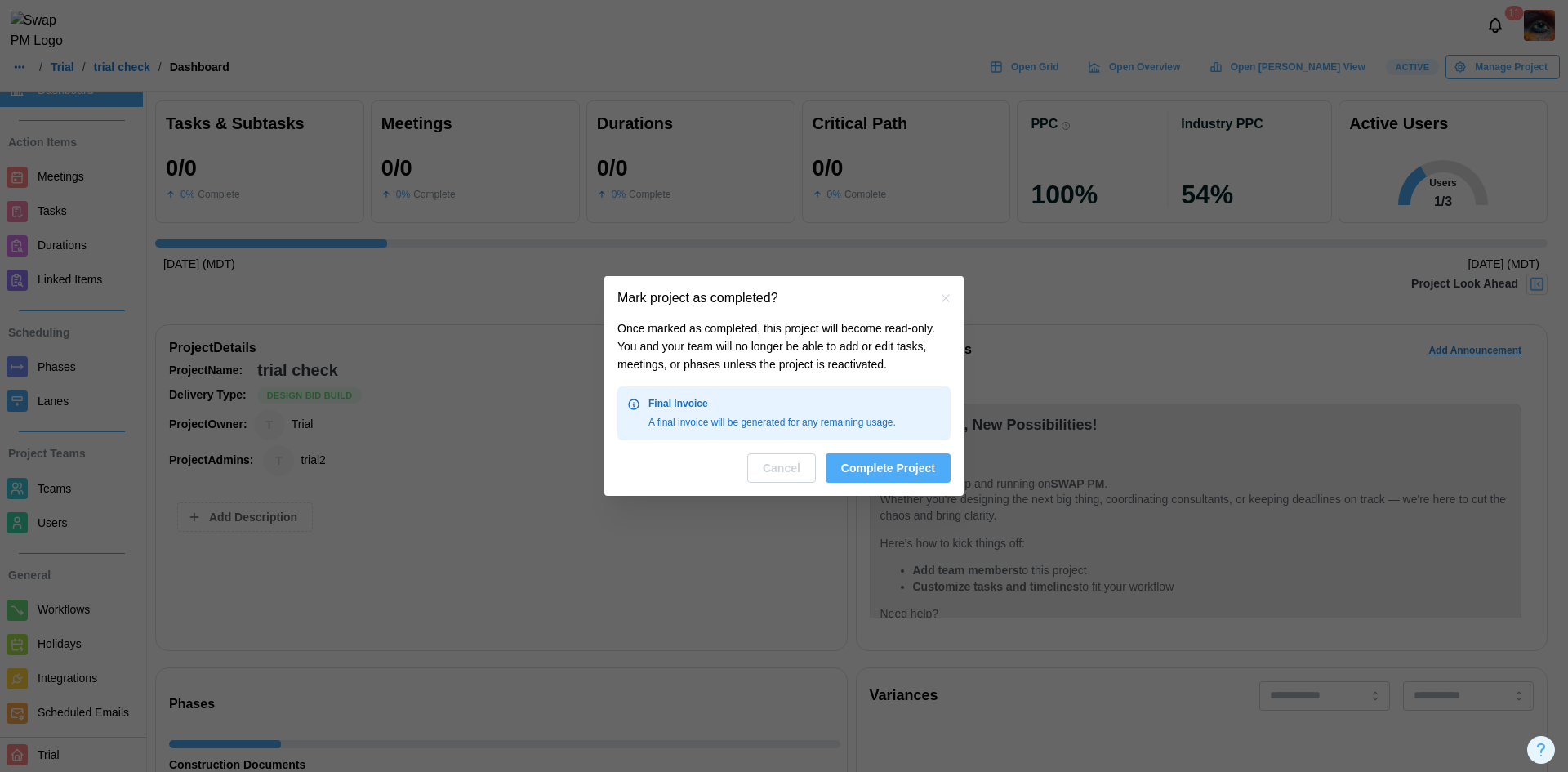
click at [901, 465] on span "Complete Project" at bounding box center [887, 468] width 94 height 28
